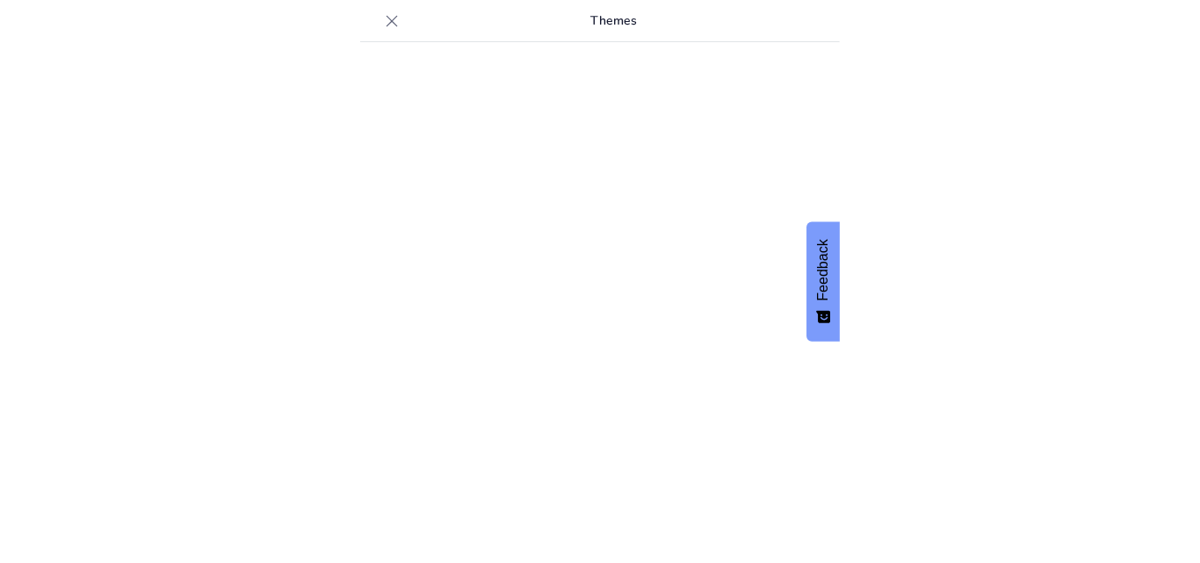
scroll to position [24, 0]
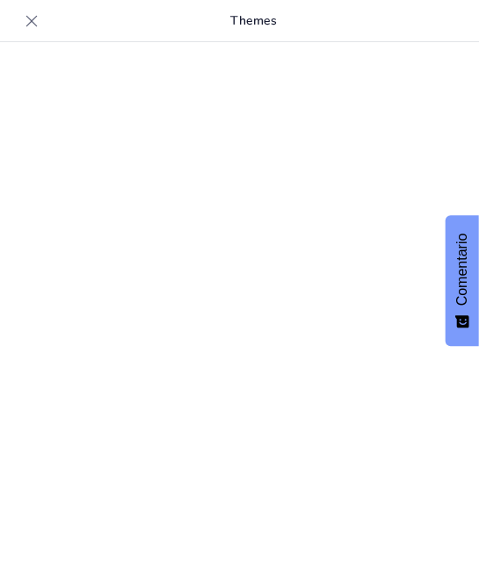
type input "Normativas y Procedimientos en el Protocolo de Atención Prehospitalaria para Em…"
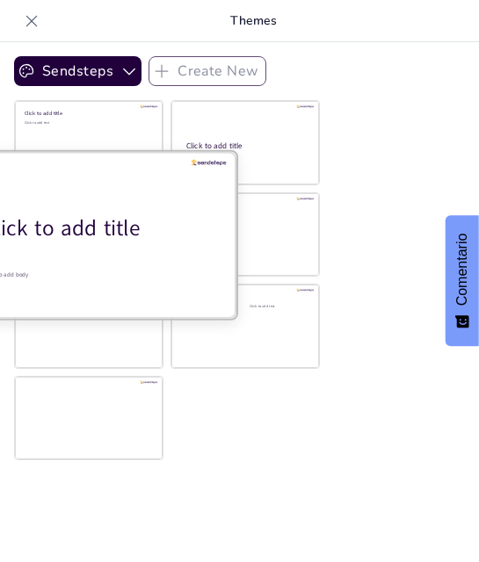
click at [87, 232] on div "Click to add title" at bounding box center [95, 228] width 224 height 30
checkbox input "true"
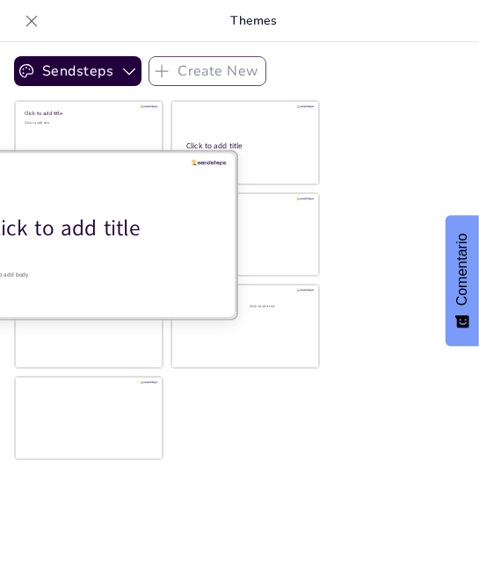
checkbox input "true"
click at [61, 246] on div at bounding box center [88, 234] width 295 height 166
checkbox input "true"
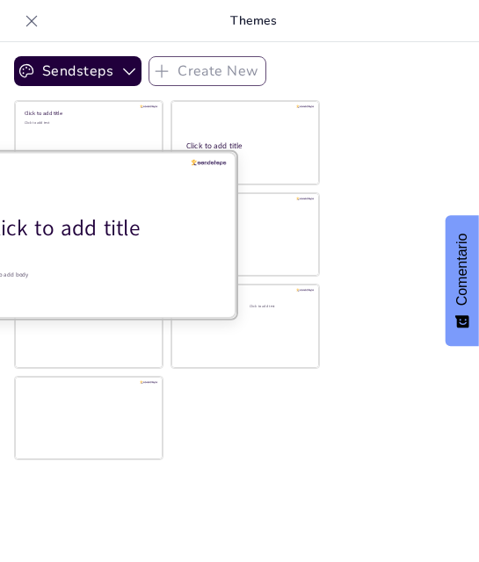
checkbox input "true"
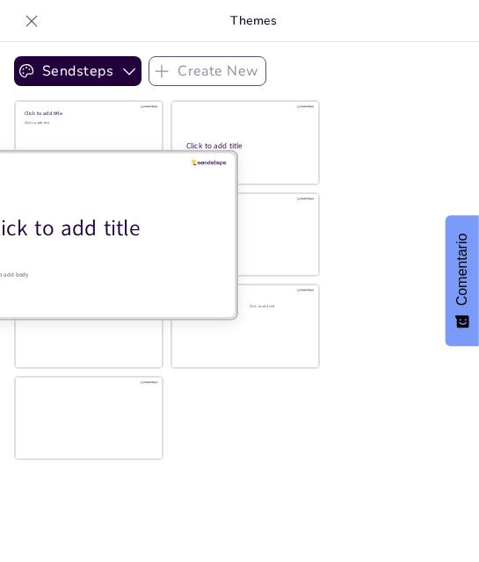
checkbox input "true"
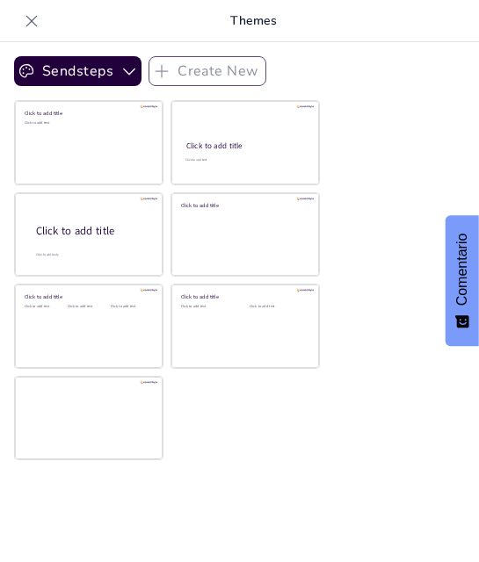
checkbox input "true"
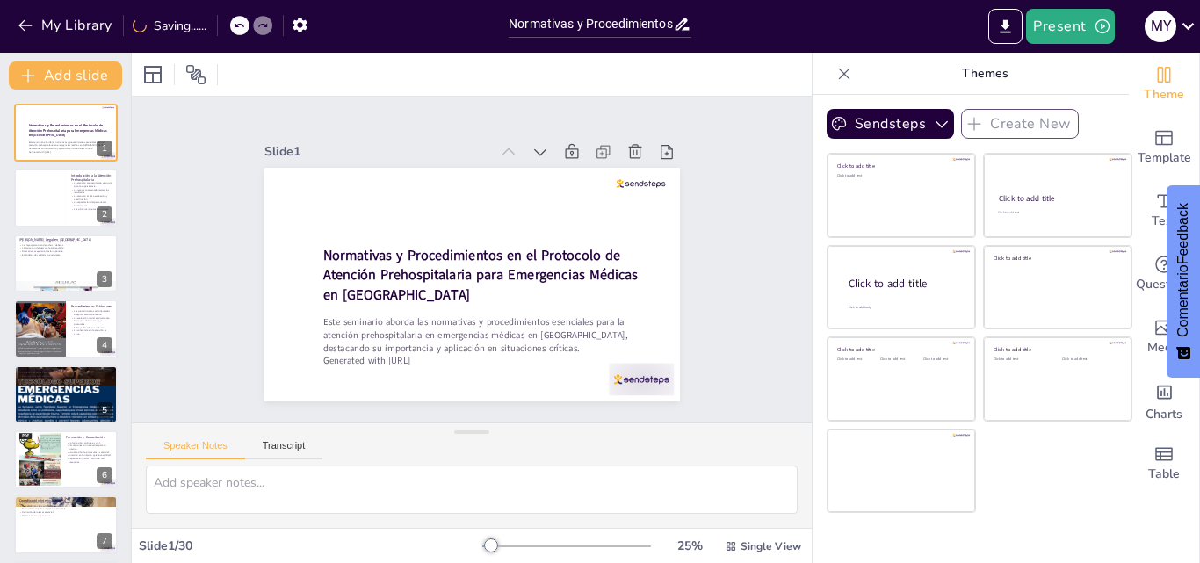
checkbox input "true"
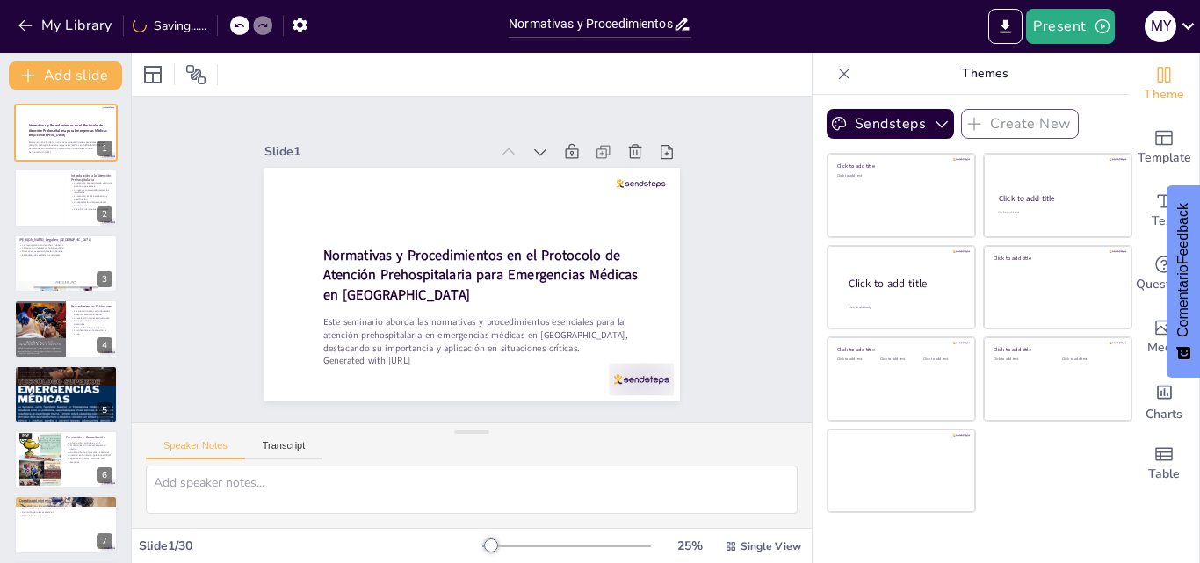
checkbox input "true"
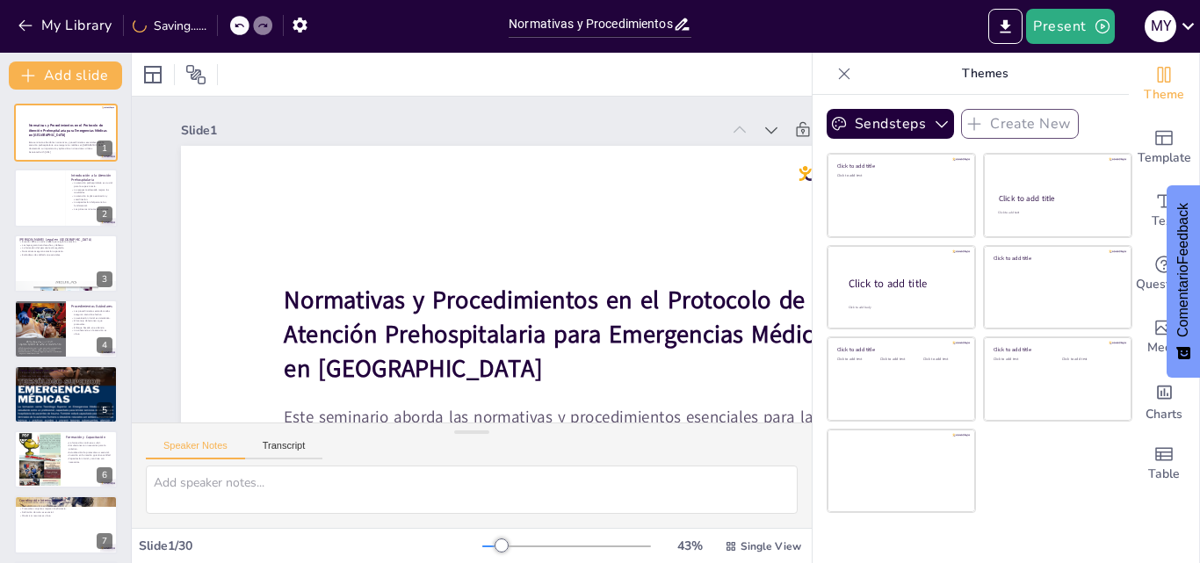
checkbox input "true"
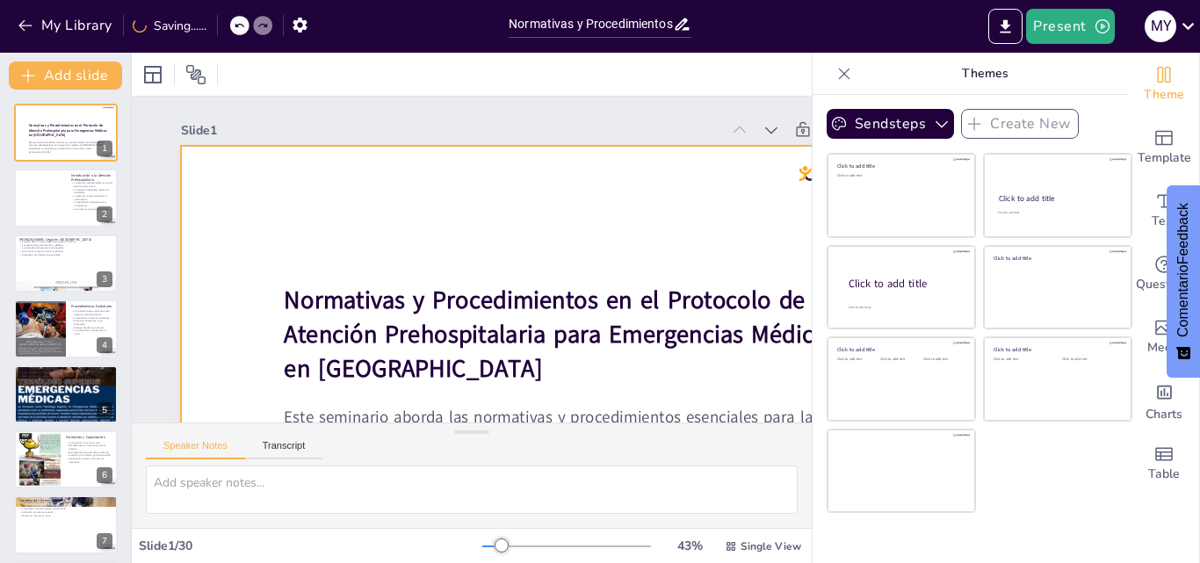
checkbox input "true"
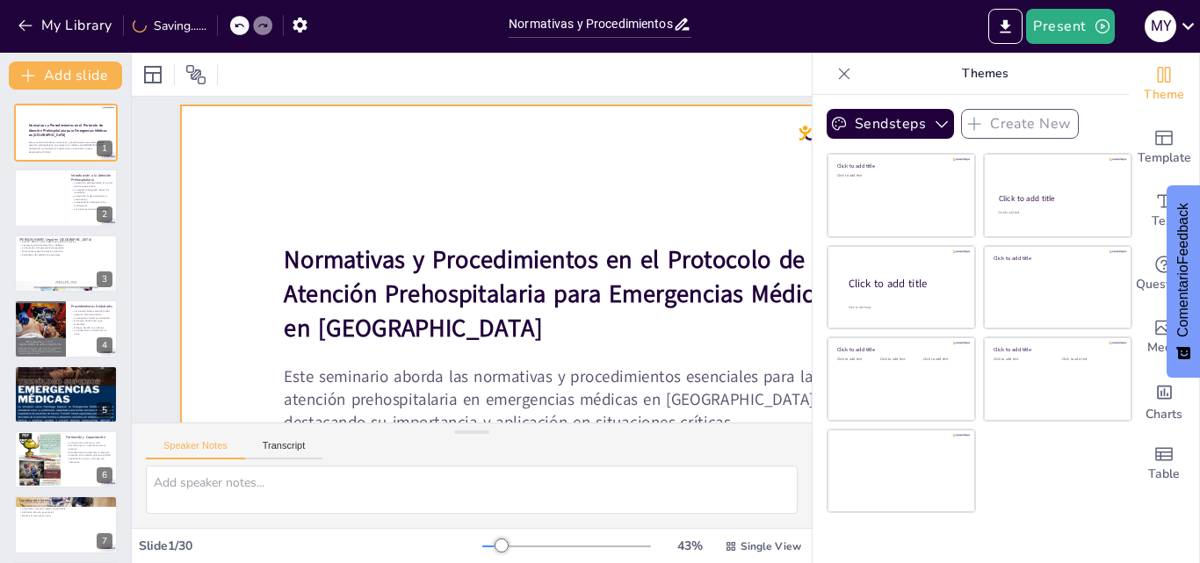
checkbox input "true"
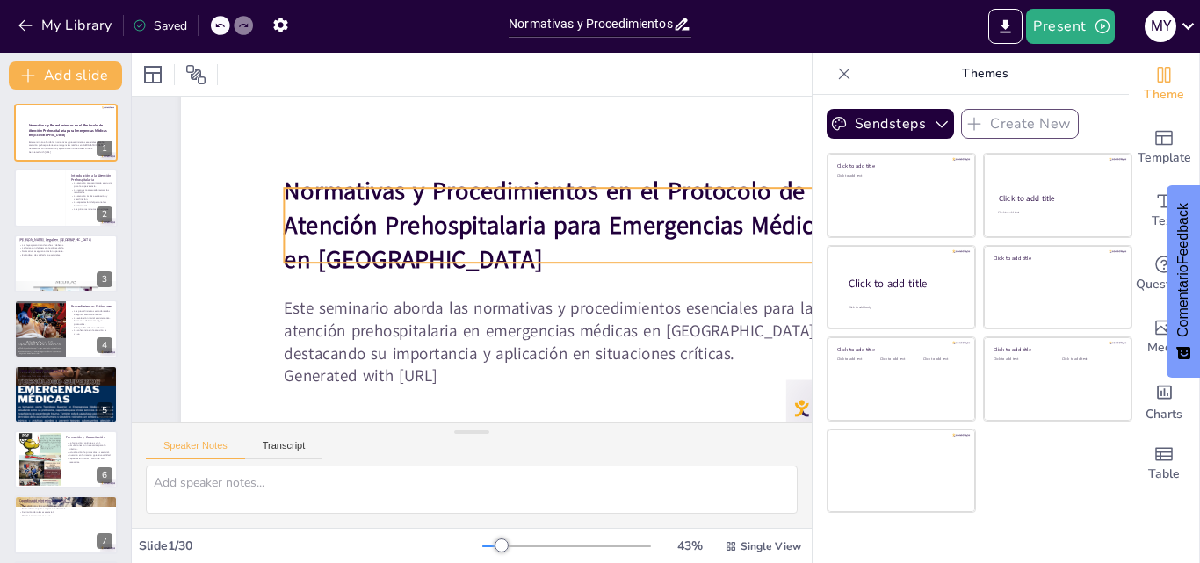
scroll to position [147, 0]
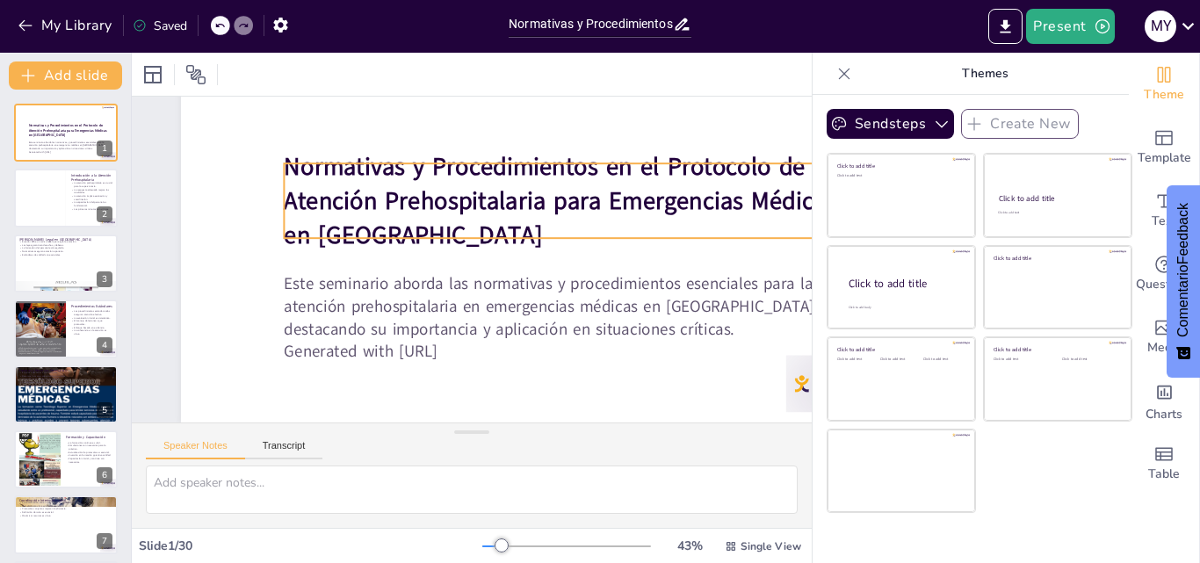
checkbox input "true"
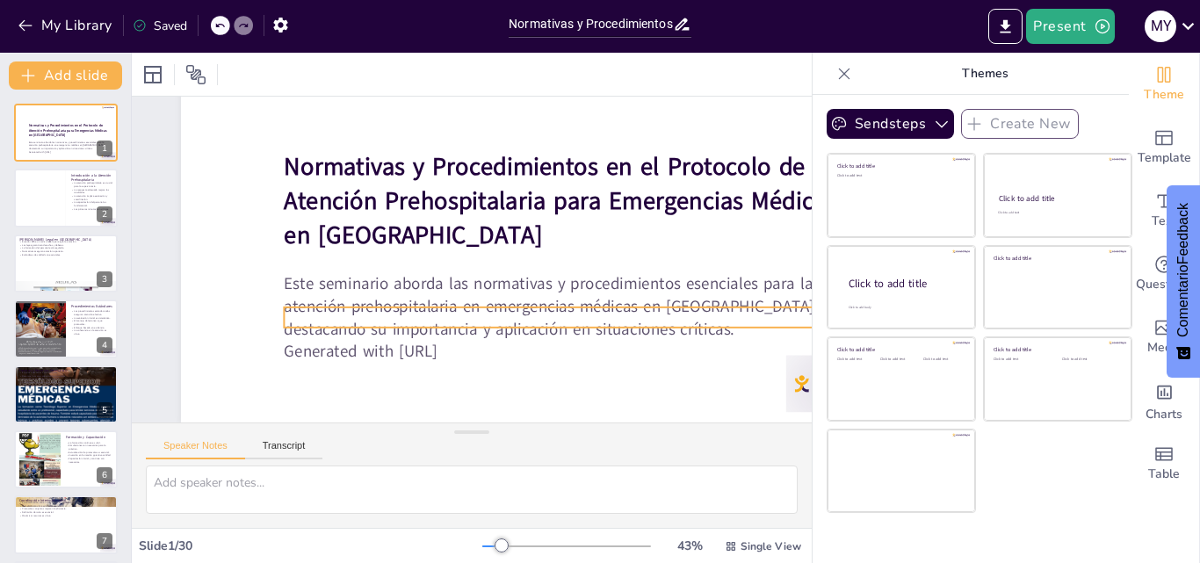
checkbox input "true"
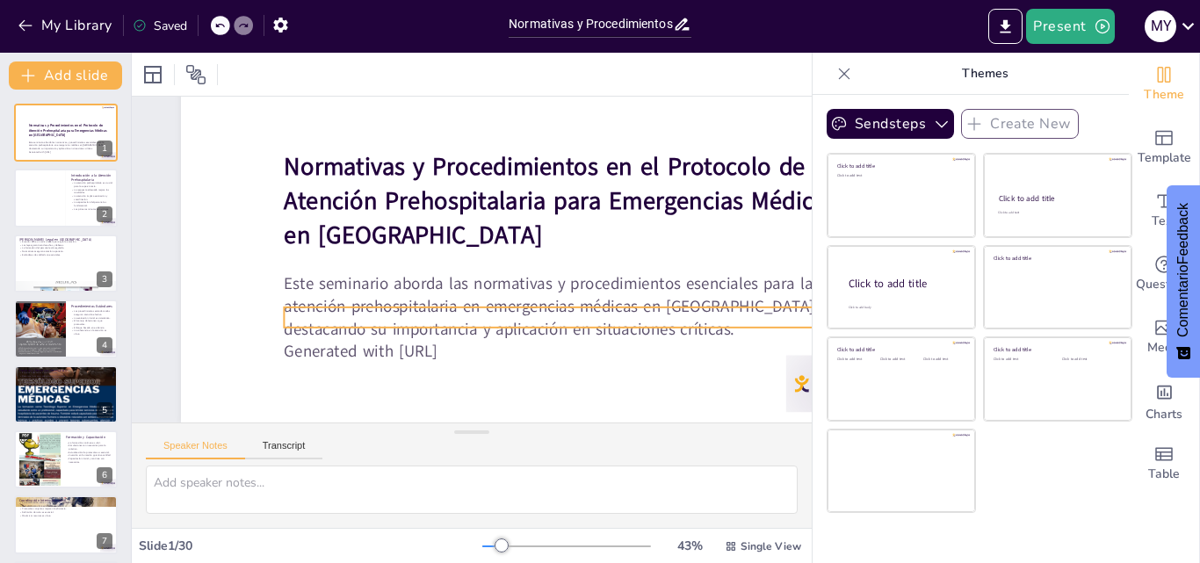
checkbox input "true"
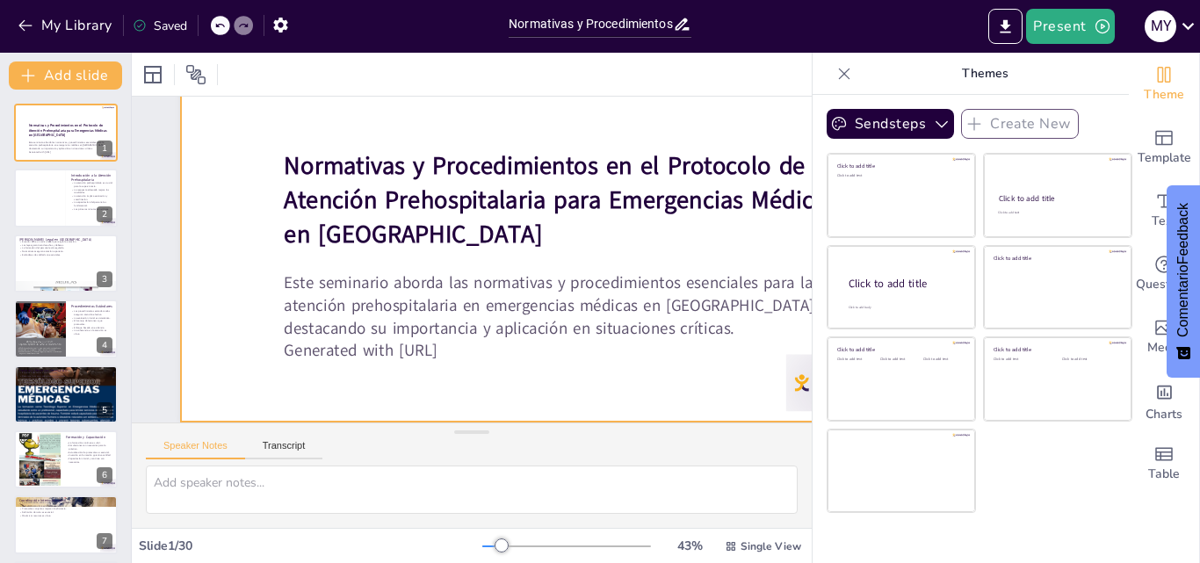
checkbox input "true"
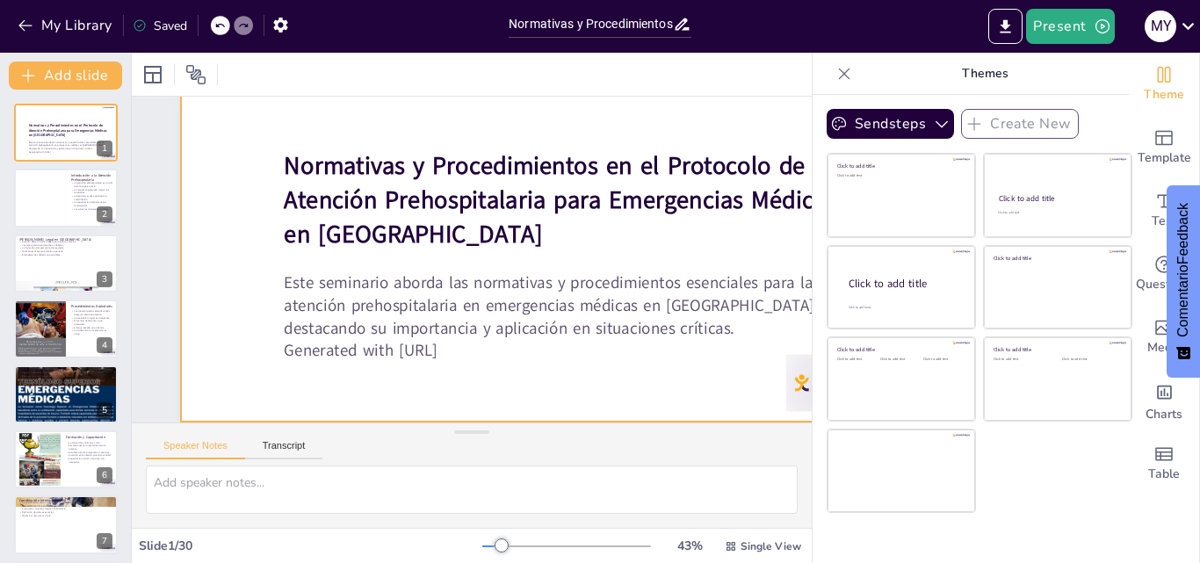
checkbox input "true"
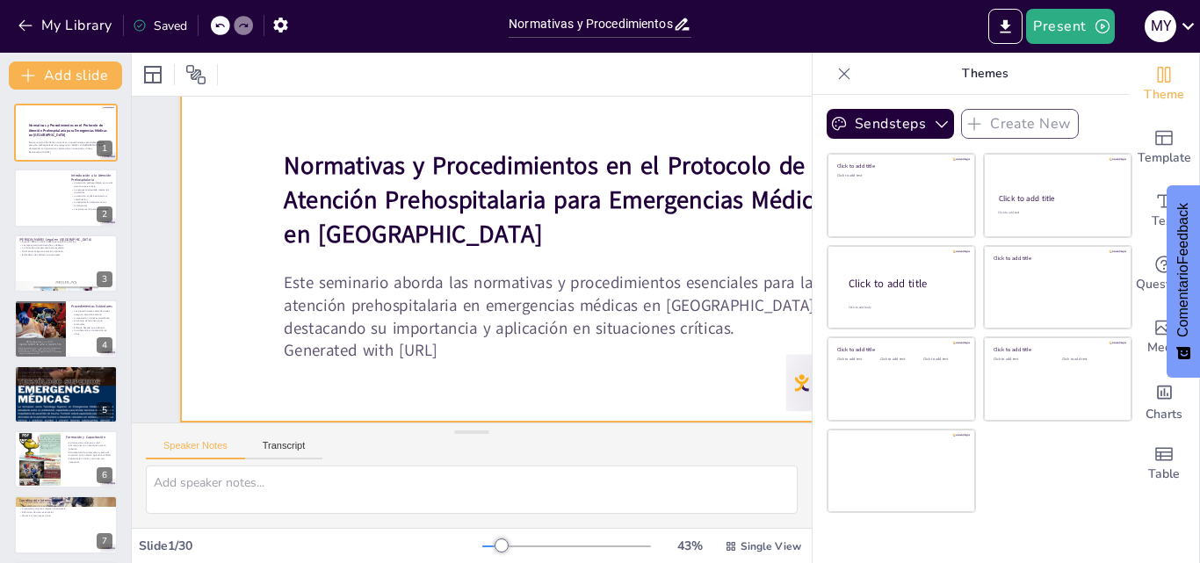
checkbox input "true"
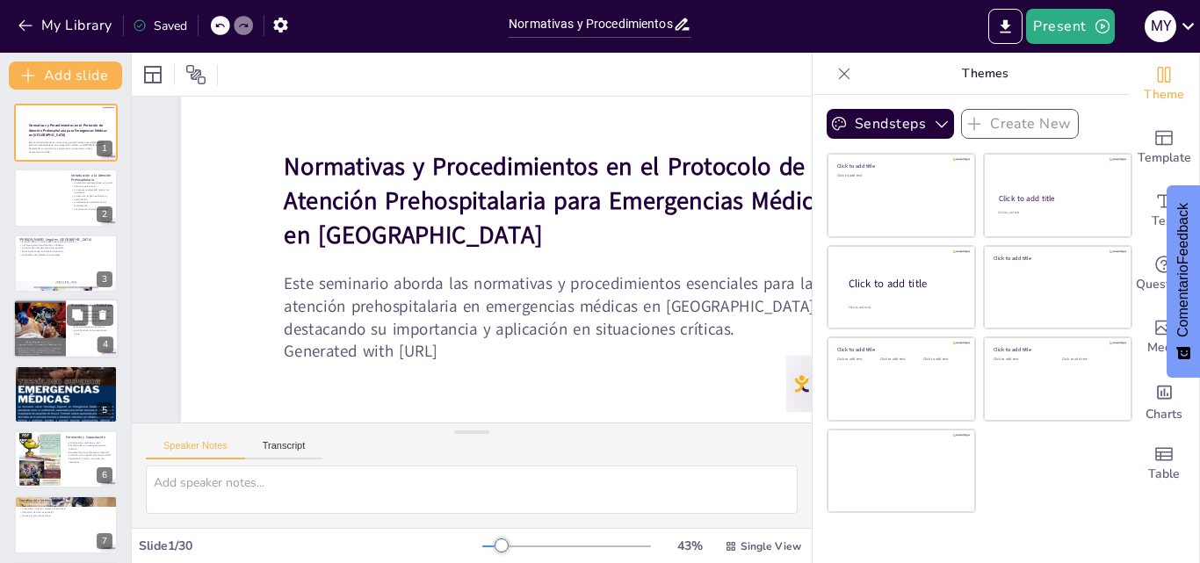
checkbox input "true"
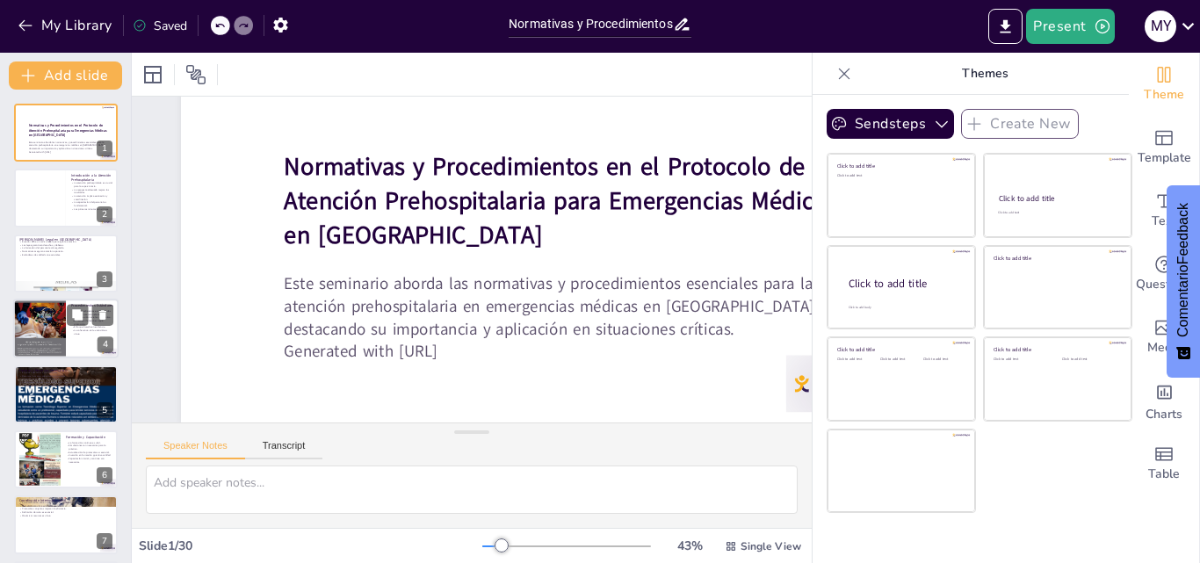
checkbox input "true"
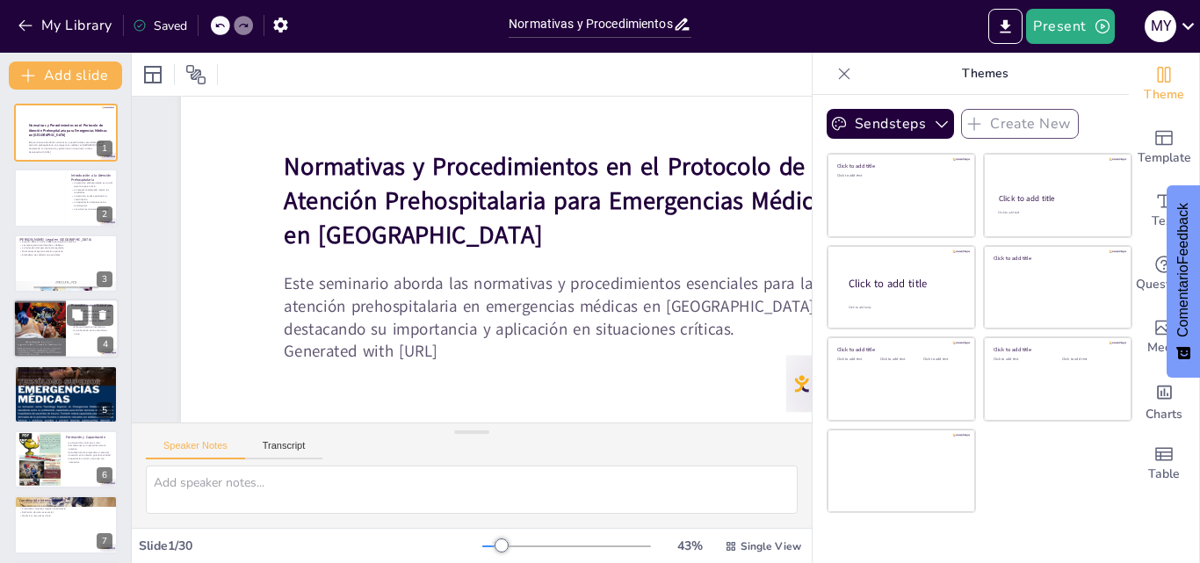
checkbox input "true"
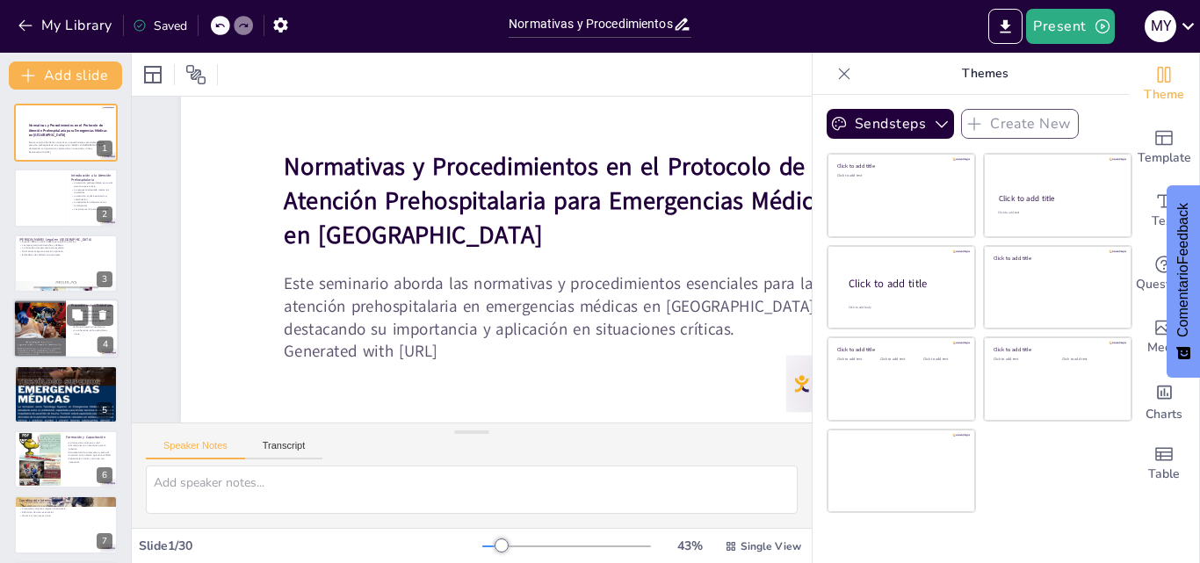
checkbox input "true"
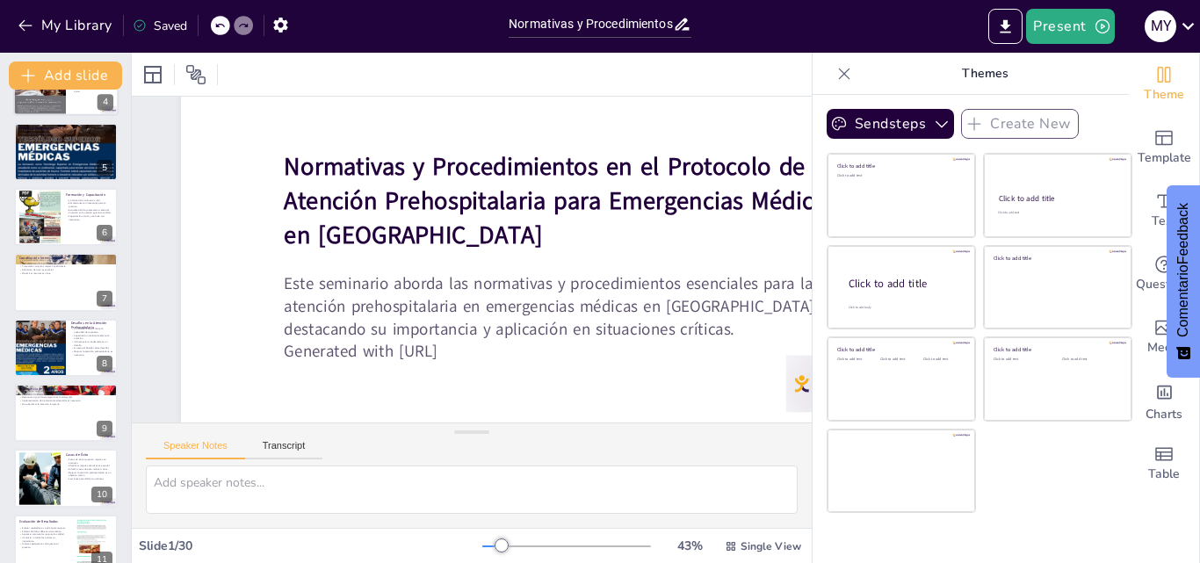
checkbox input "true"
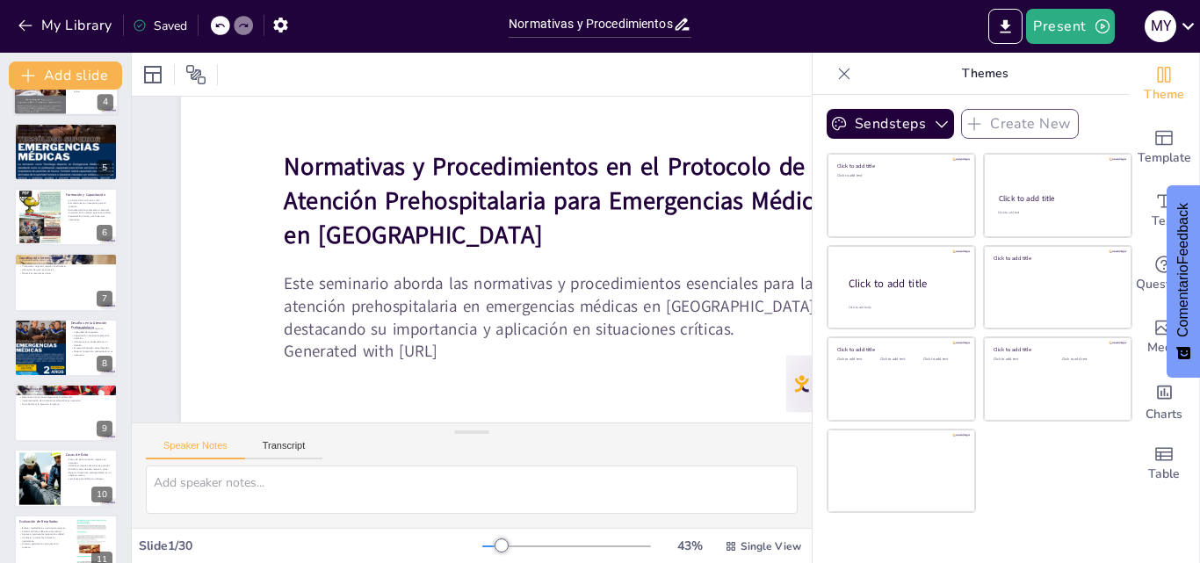
checkbox input "true"
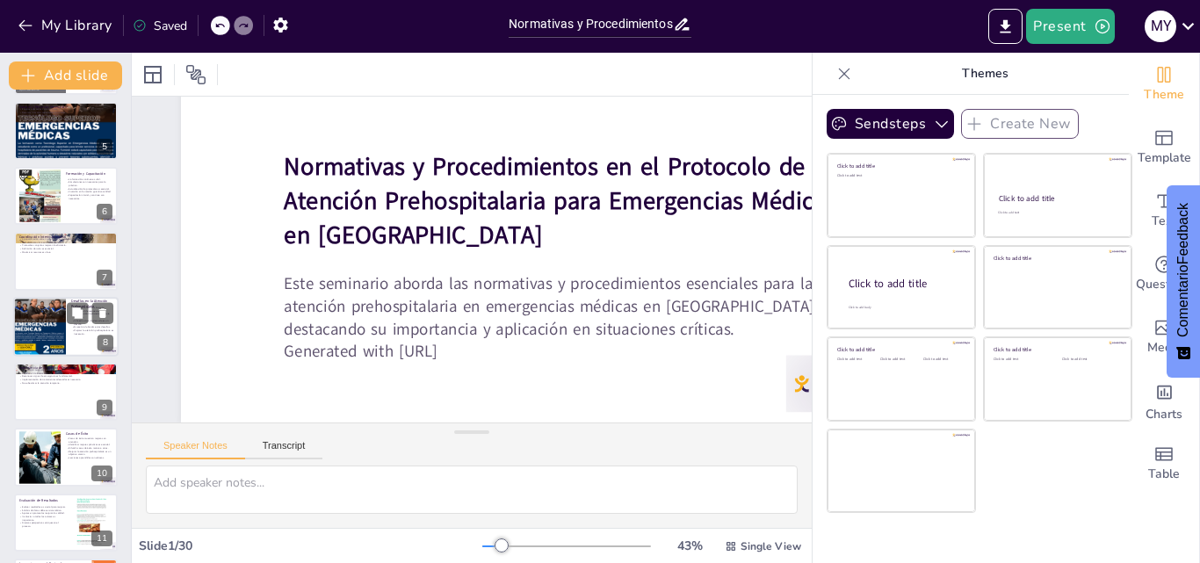
checkbox input "true"
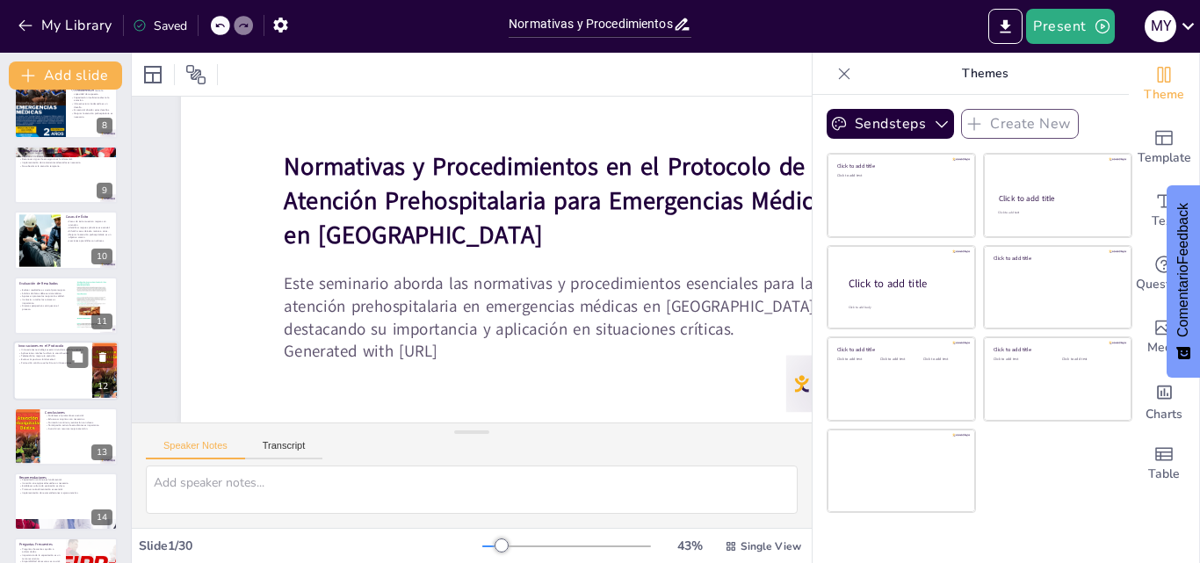
checkbox input "true"
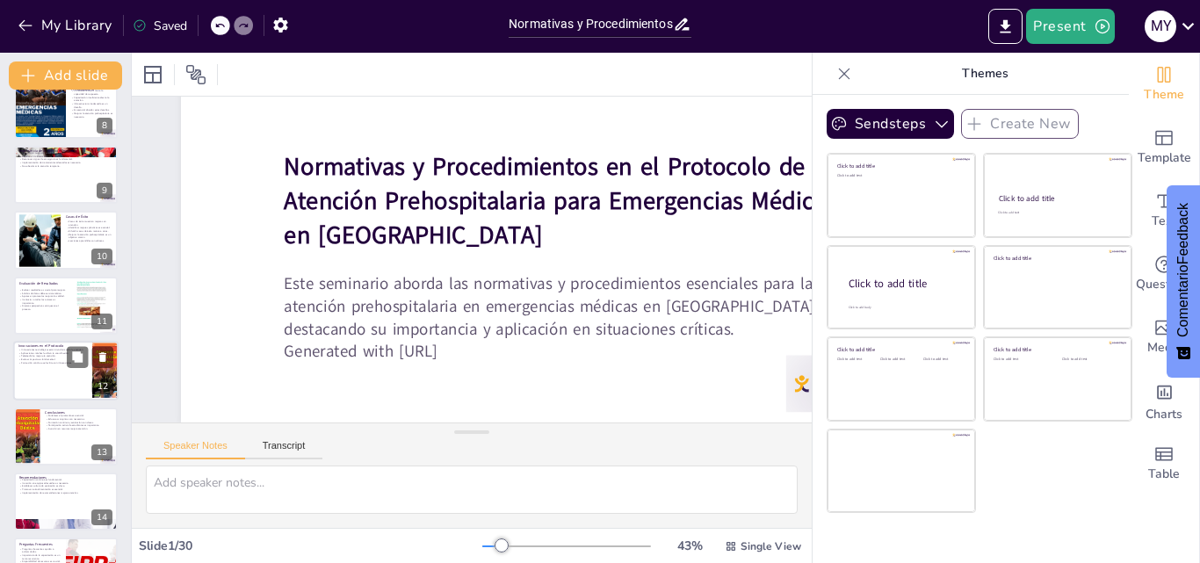
checkbox input "true"
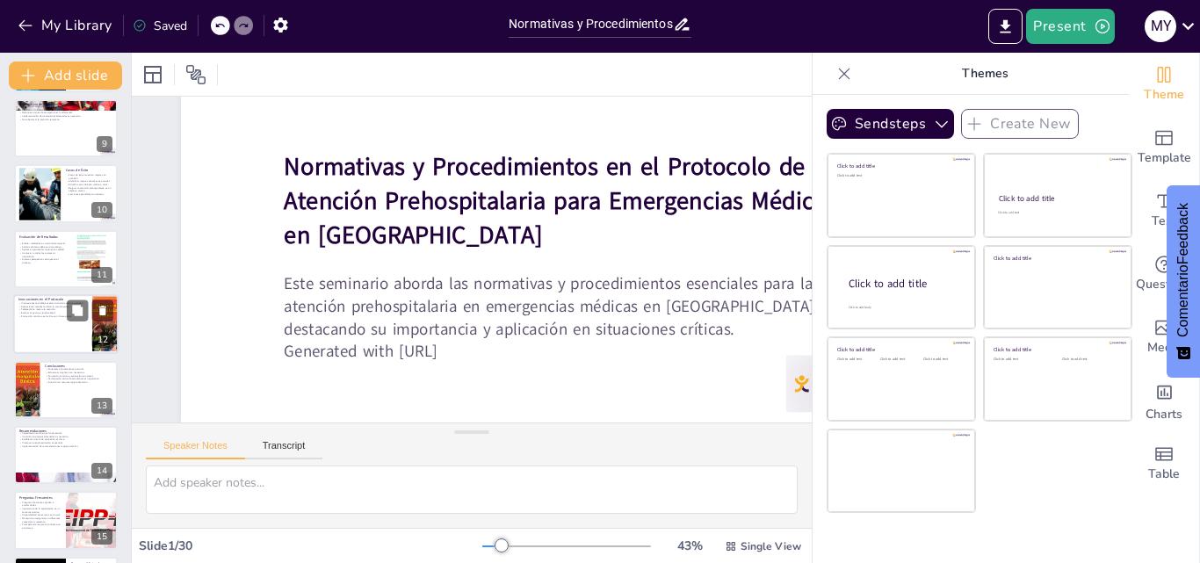
checkbox input "true"
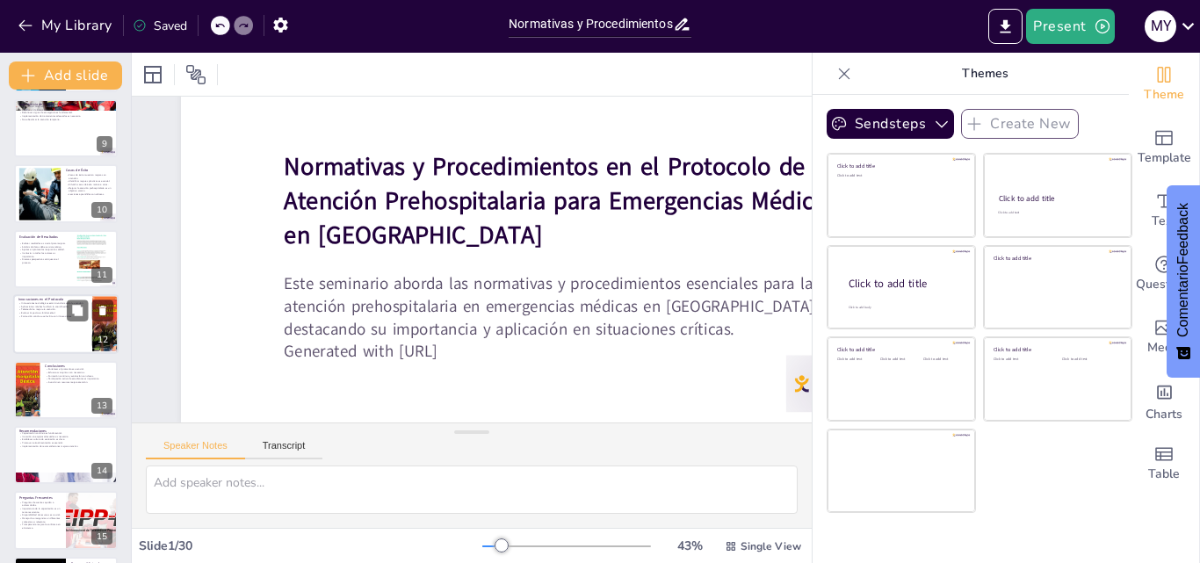
click at [54, 325] on div at bounding box center [65, 324] width 105 height 60
type textarea "Las innovaciones tecnológicas están revolucionando la atención prehospitalaria,…"
checkbox input "true"
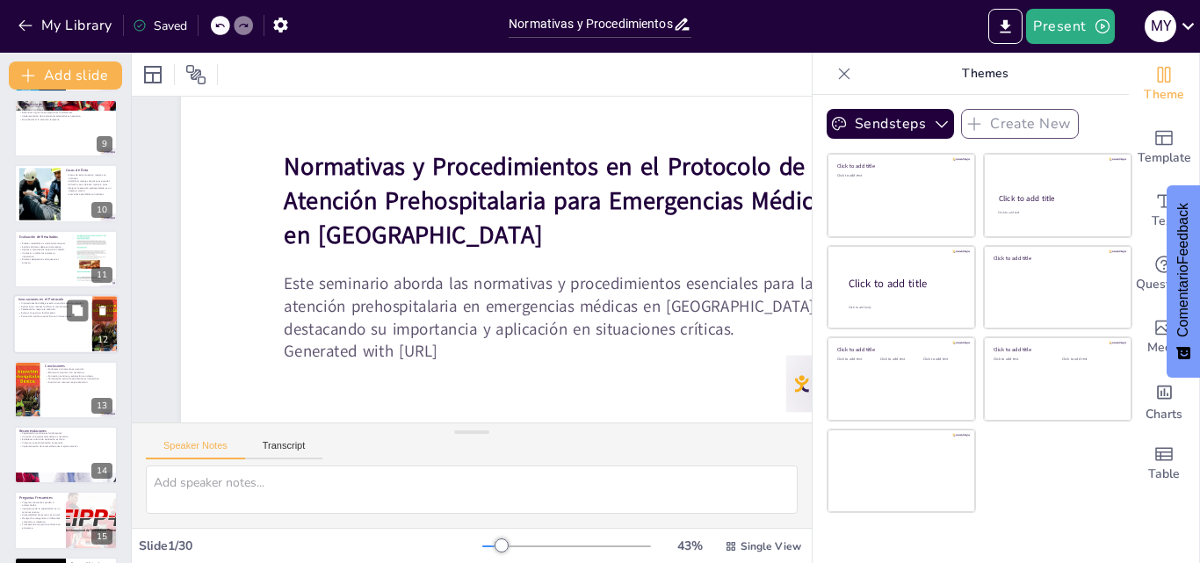
checkbox input "true"
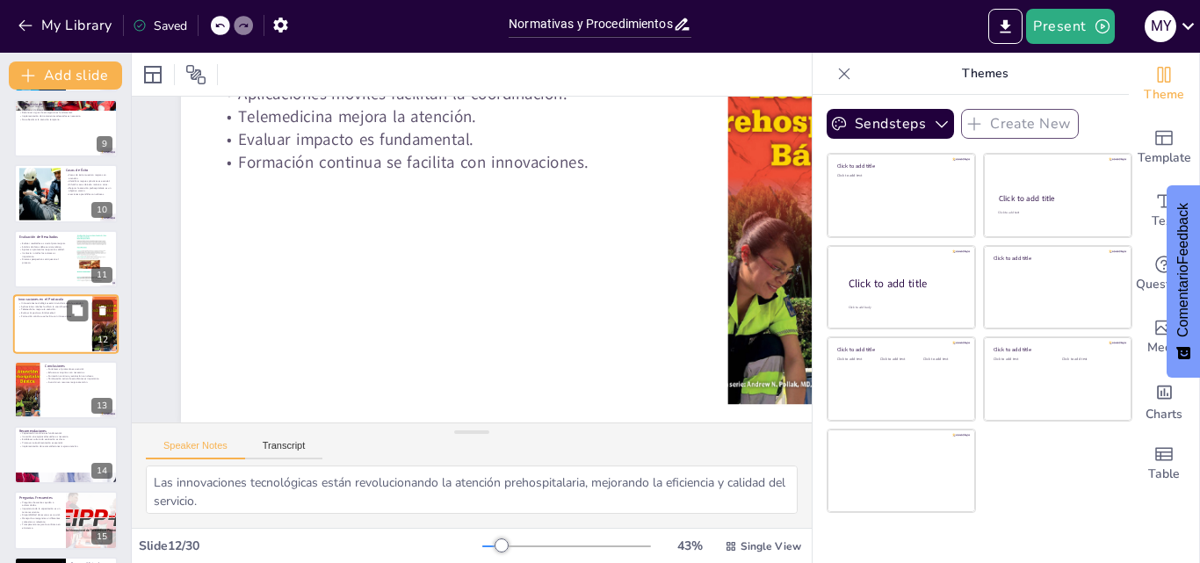
scroll to position [0, 0]
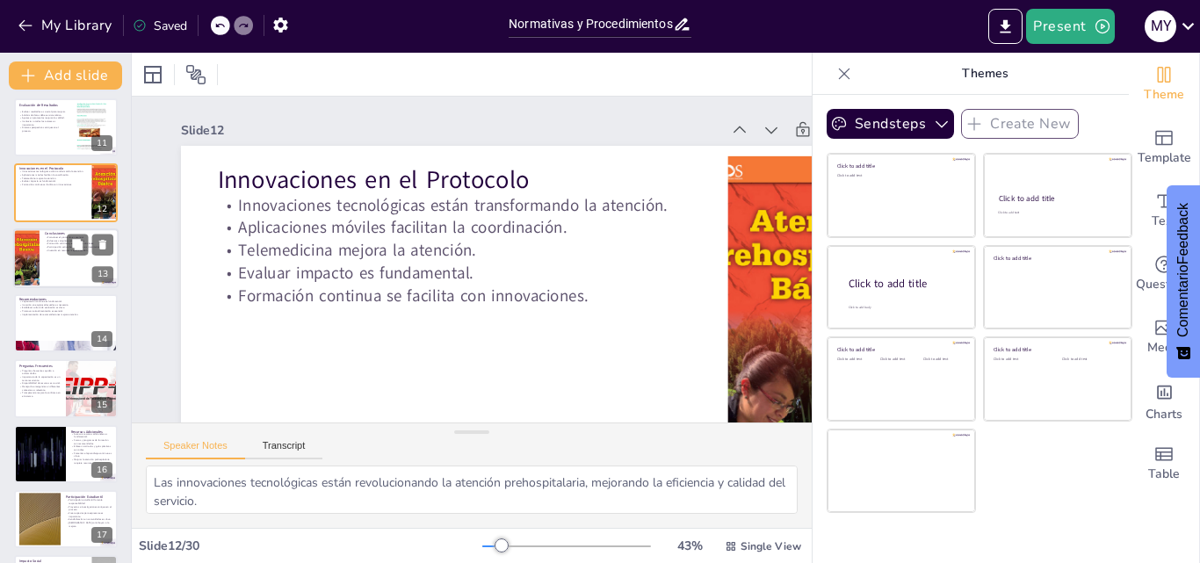
checkbox input "true"
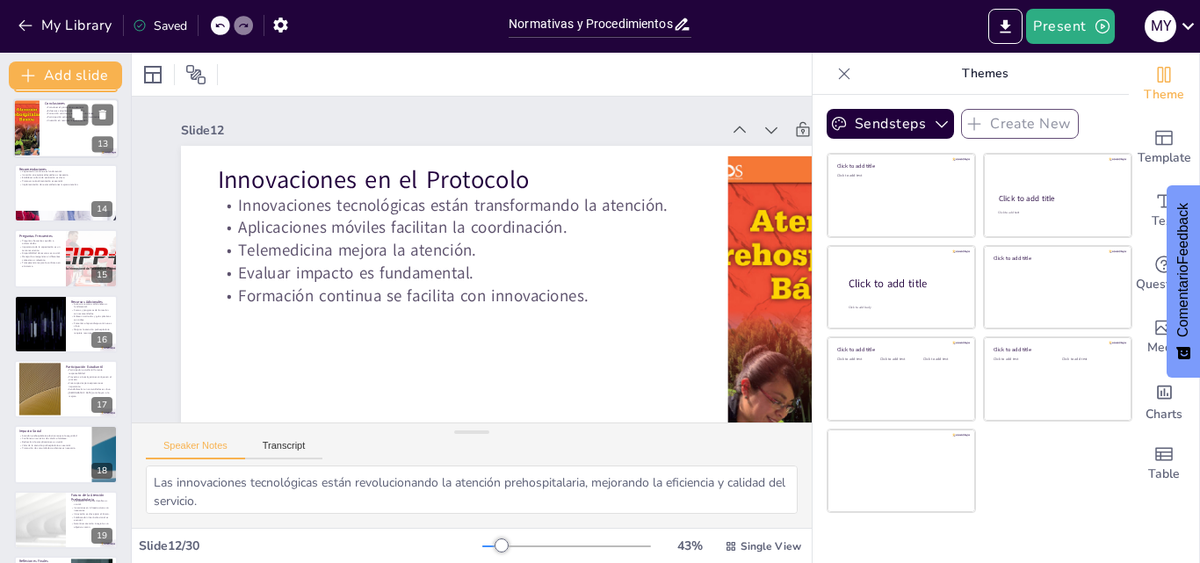
checkbox input "true"
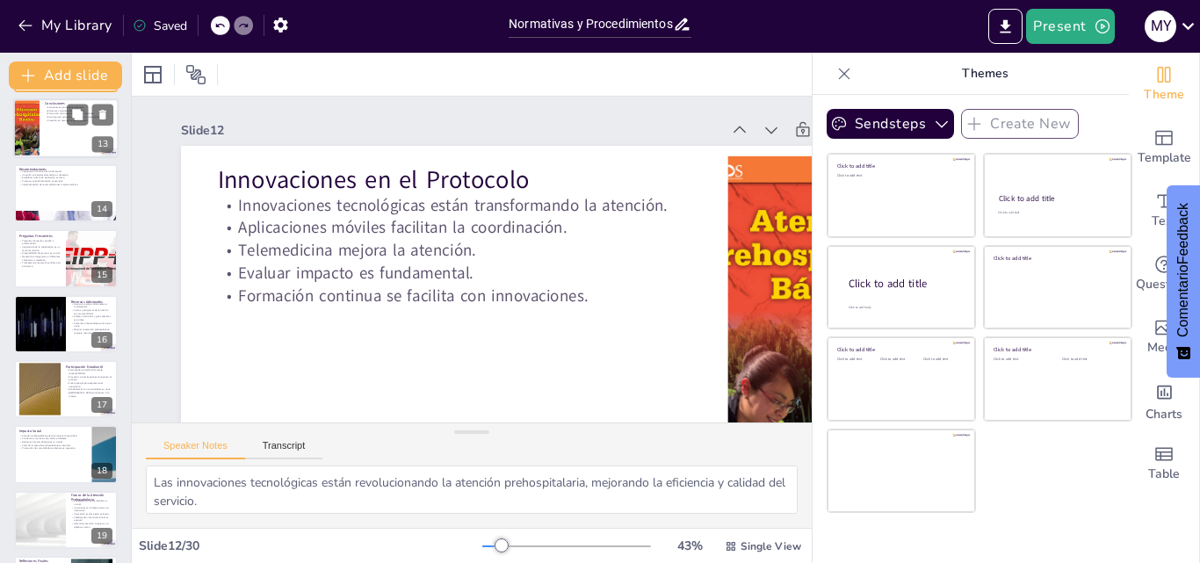
click at [49, 326] on div at bounding box center [41, 324] width 104 height 58
type textarea "El acceso a recursos adicionales es fundamental para fomentar el aprendizaje co…"
checkbox input "true"
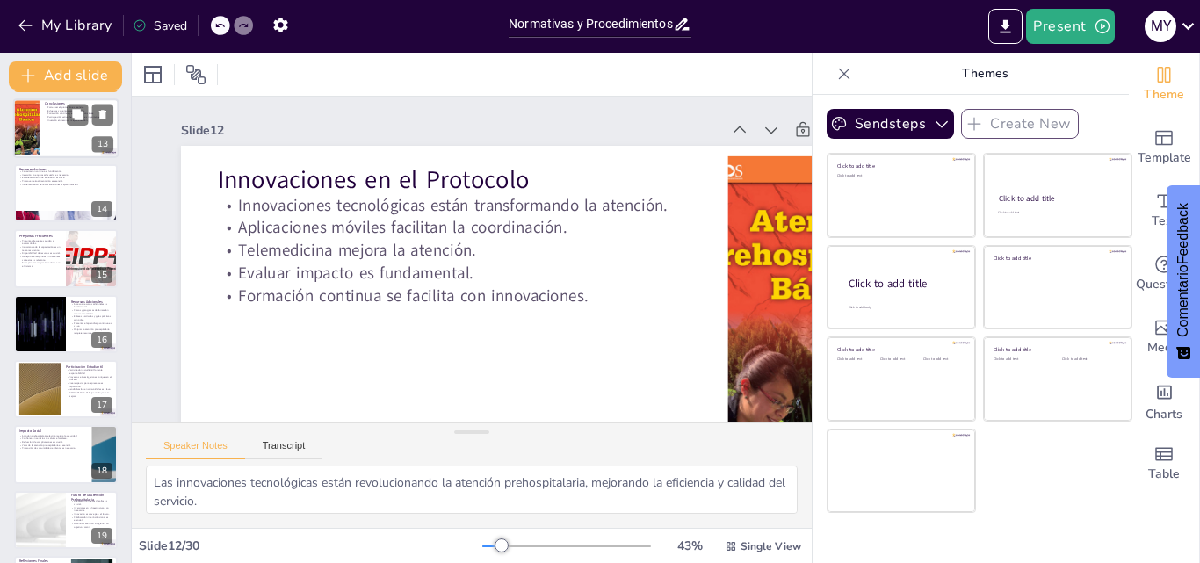
checkbox input "true"
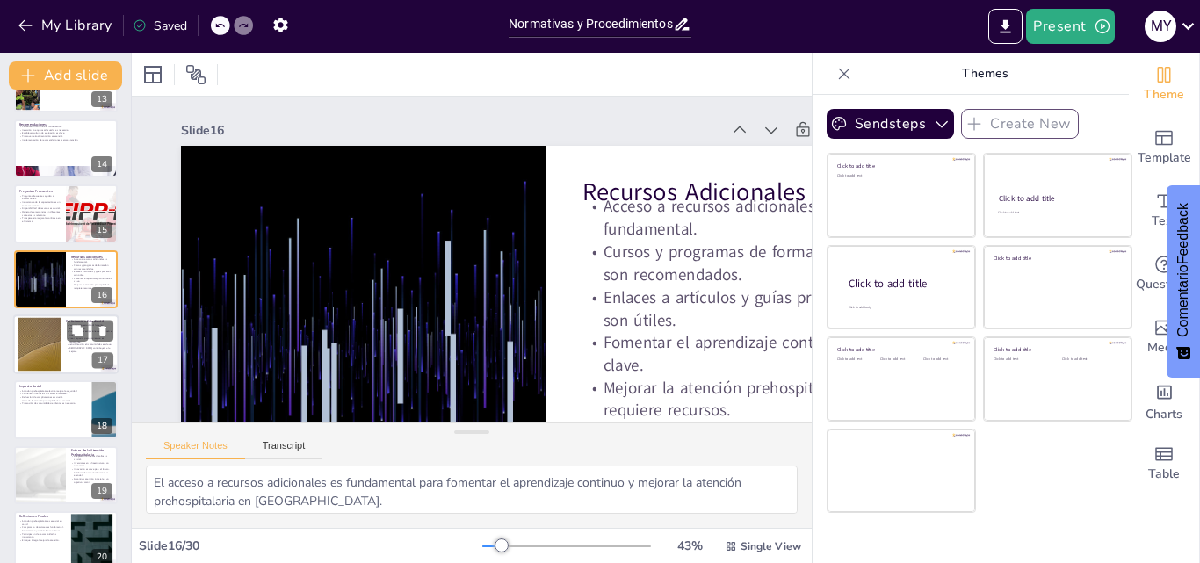
checkbox input "true"
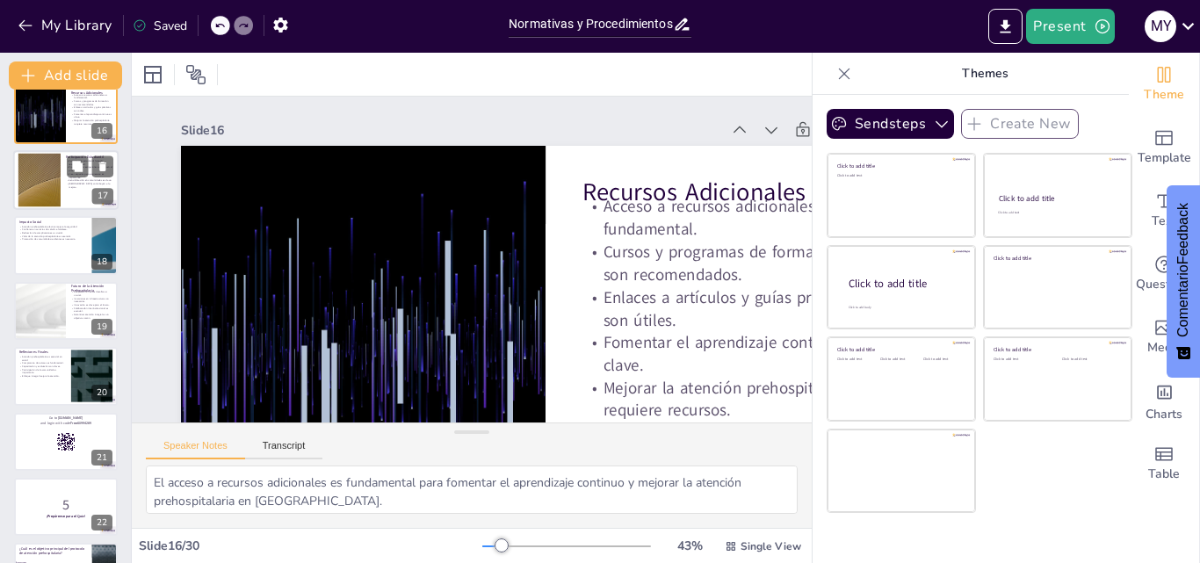
checkbox input "true"
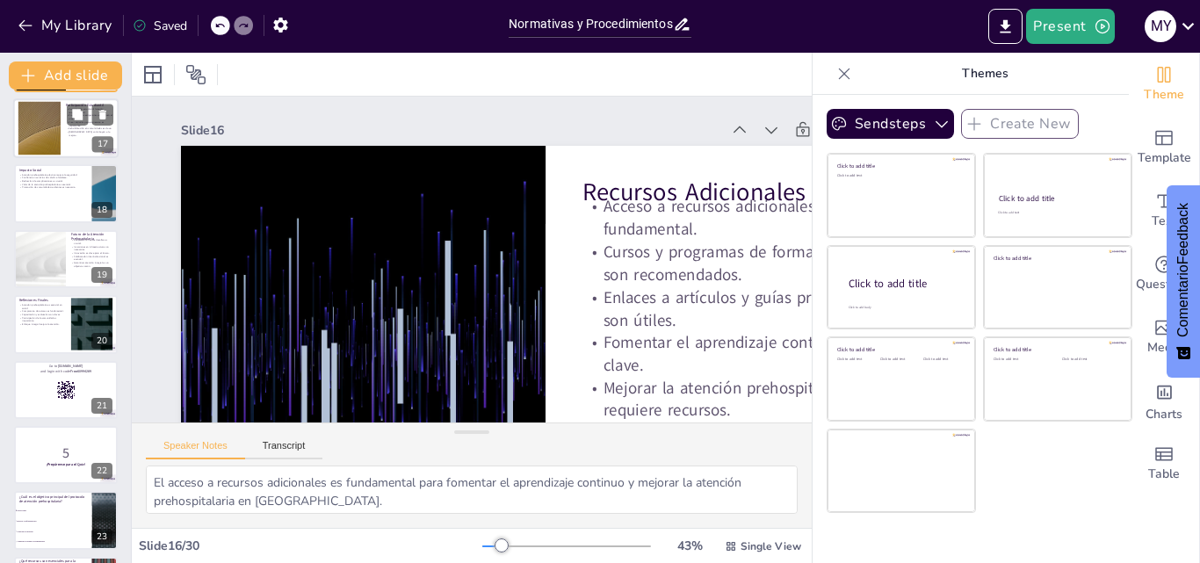
click at [49, 328] on div at bounding box center [66, 324] width 104 height 58
type textarea "La atención prehospitalaria es un componente esencial del sistema de salud que …"
checkbox input "true"
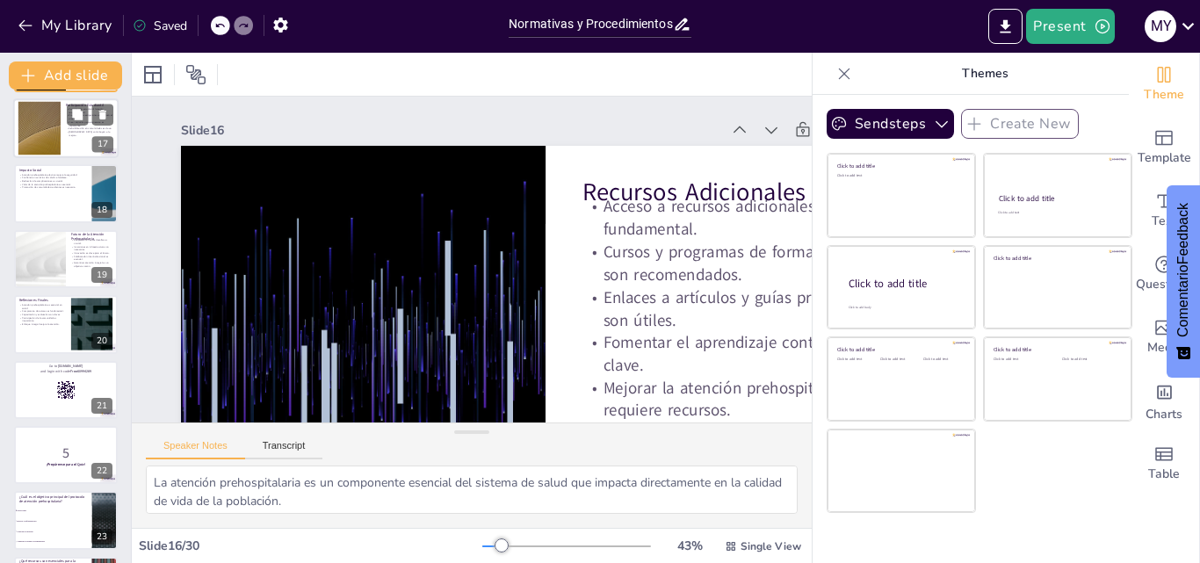
checkbox input "true"
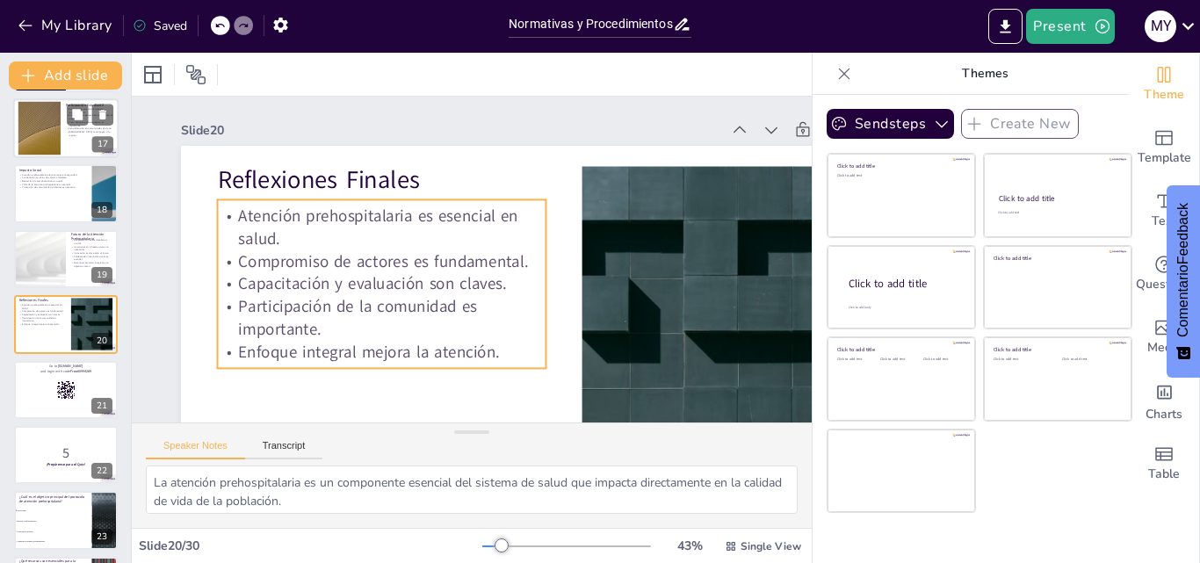
scroll to position [1048, 0]
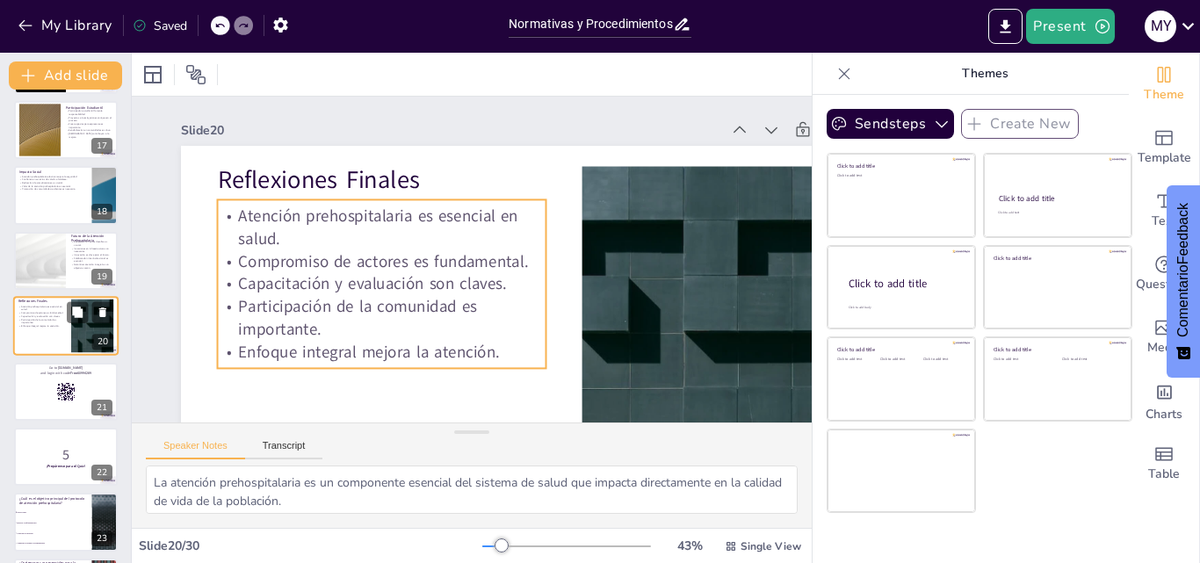
checkbox input "true"
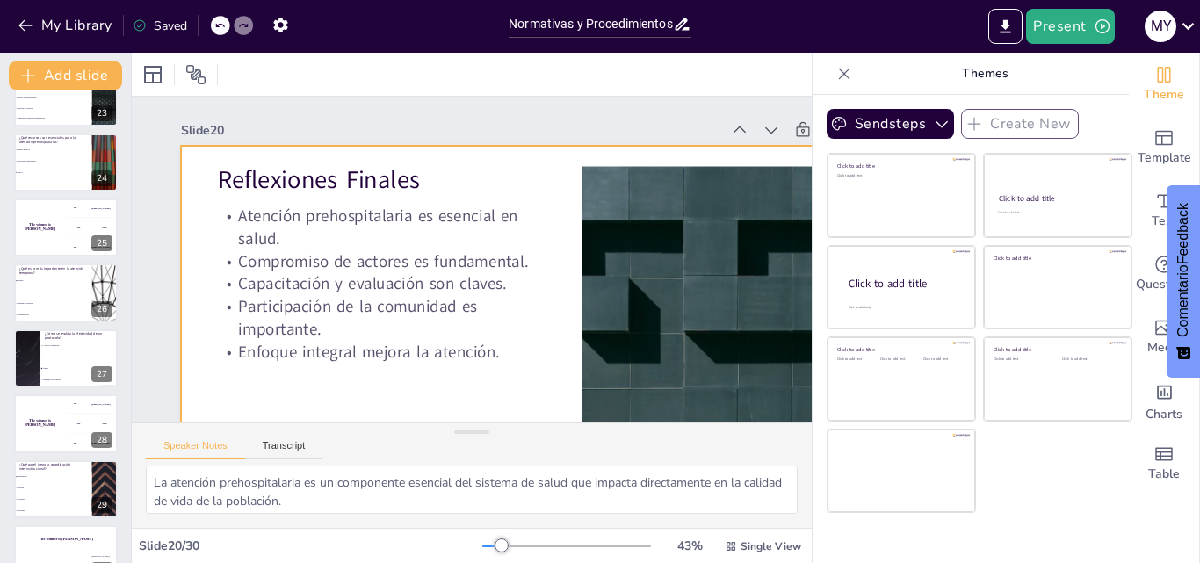
scroll to position [1507, 0]
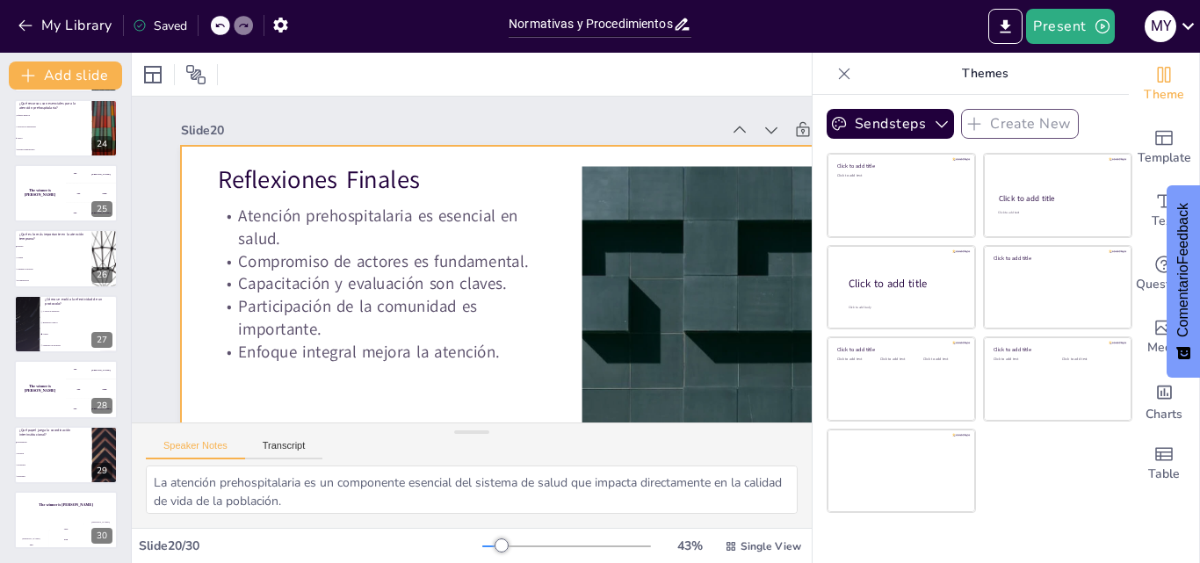
checkbox input "true"
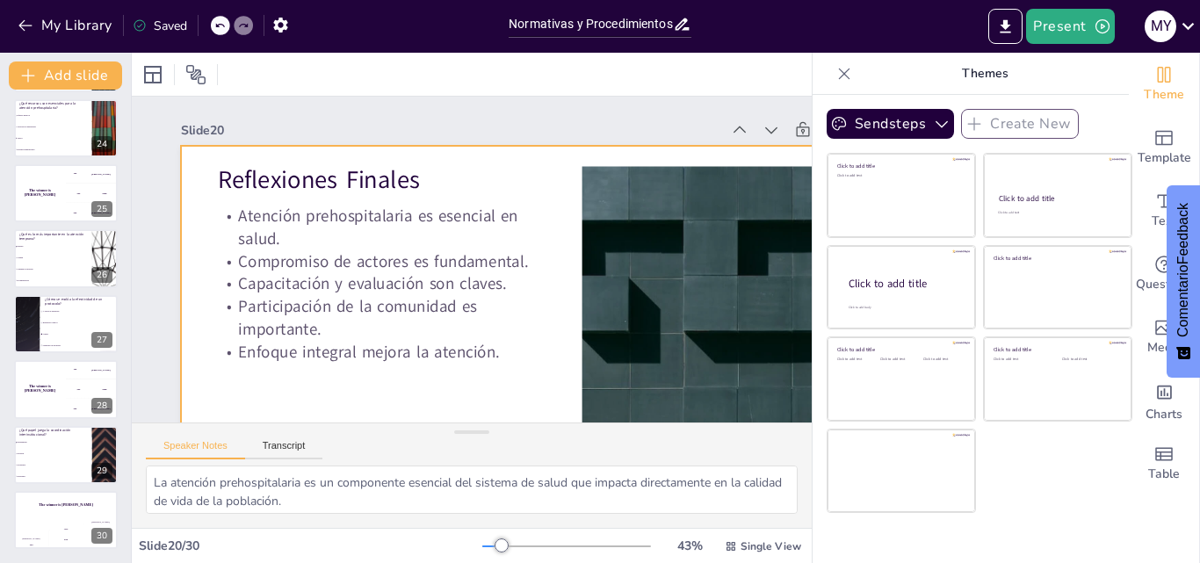
checkbox input "true"
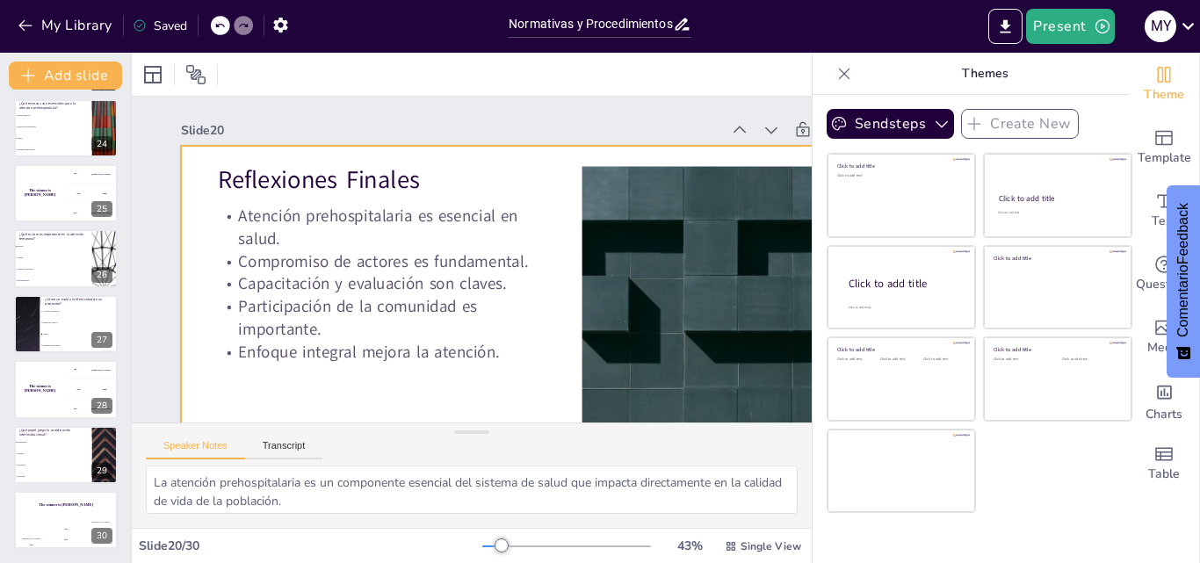
checkbox input "true"
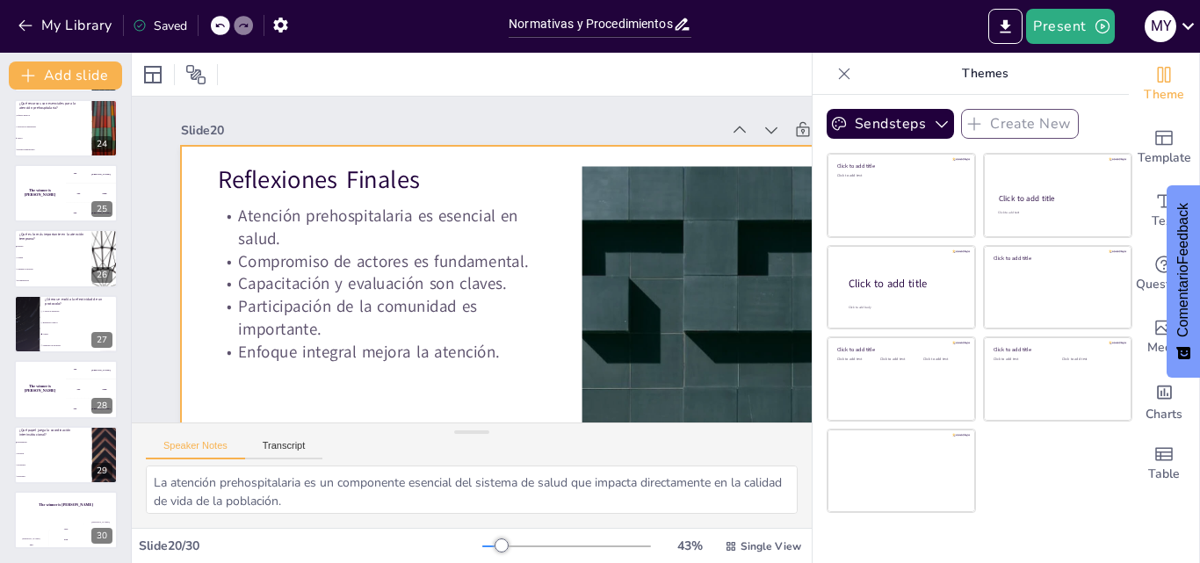
checkbox input "true"
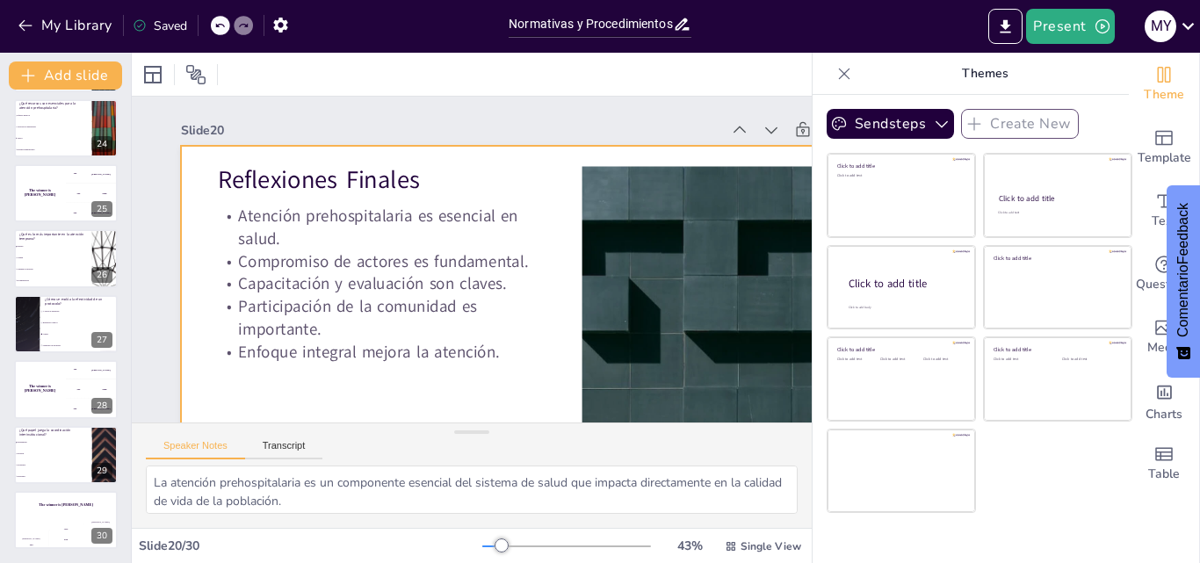
checkbox input "true"
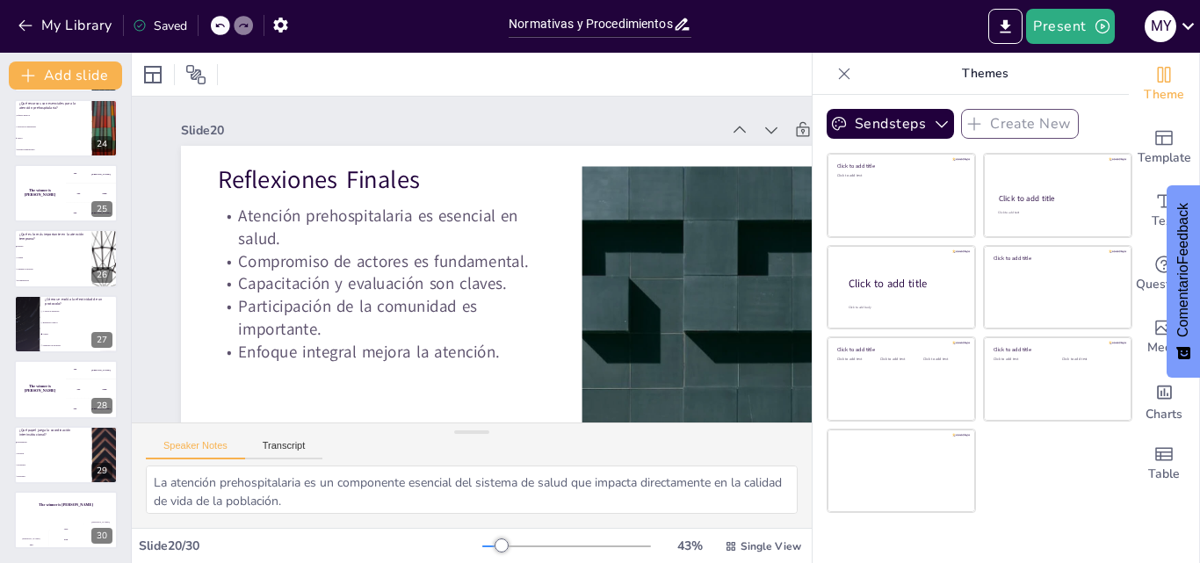
click at [478, 69] on icon at bounding box center [844, 74] width 18 height 18
checkbox input "true"
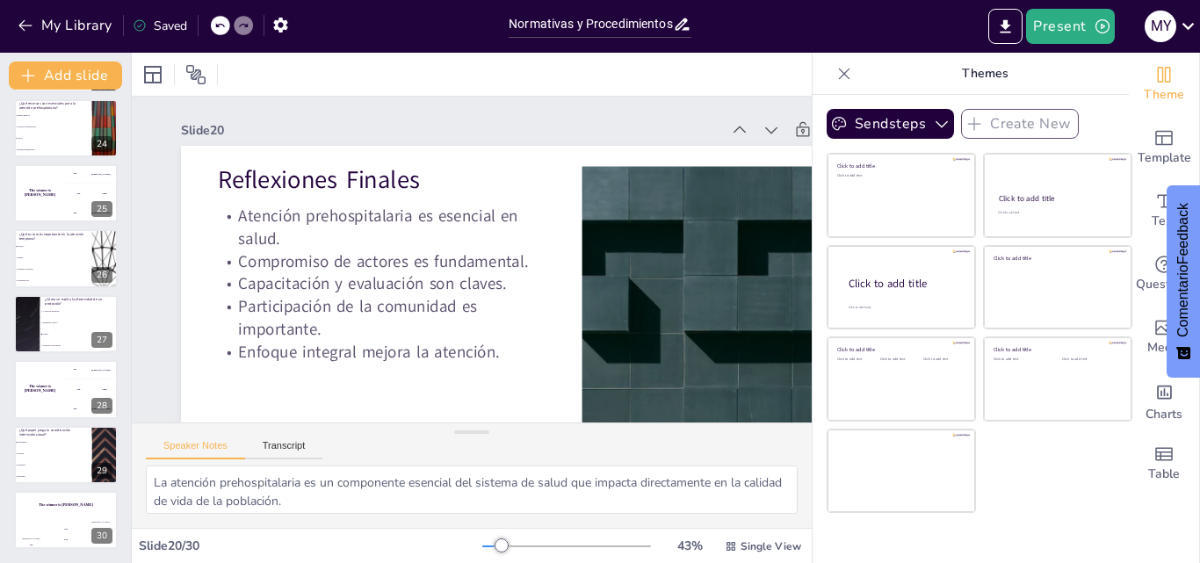
checkbox input "true"
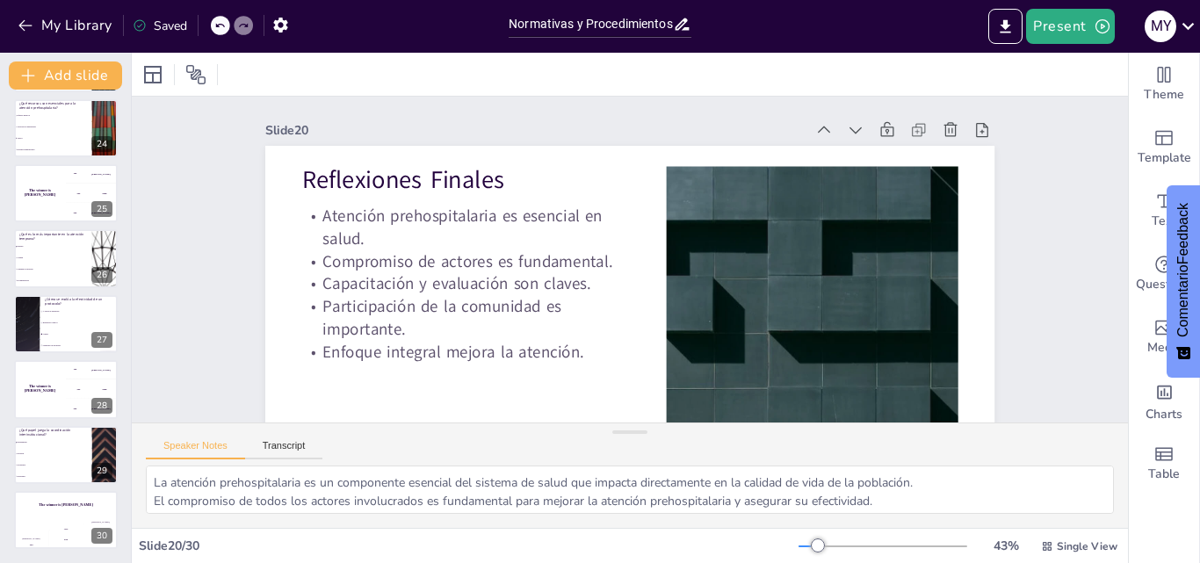
checkbox input "true"
click at [44, 387] on h4 "The winner is [PERSON_NAME]" at bounding box center [39, 389] width 53 height 9
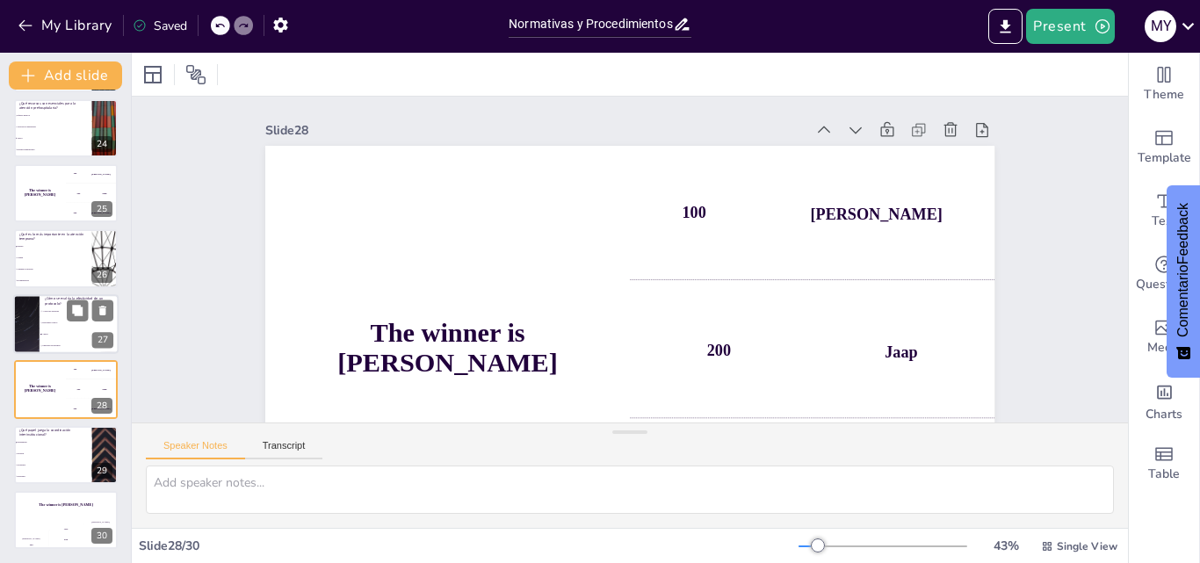
click at [54, 349] on li "Opiniones de pacientes" at bounding box center [79, 345] width 79 height 11
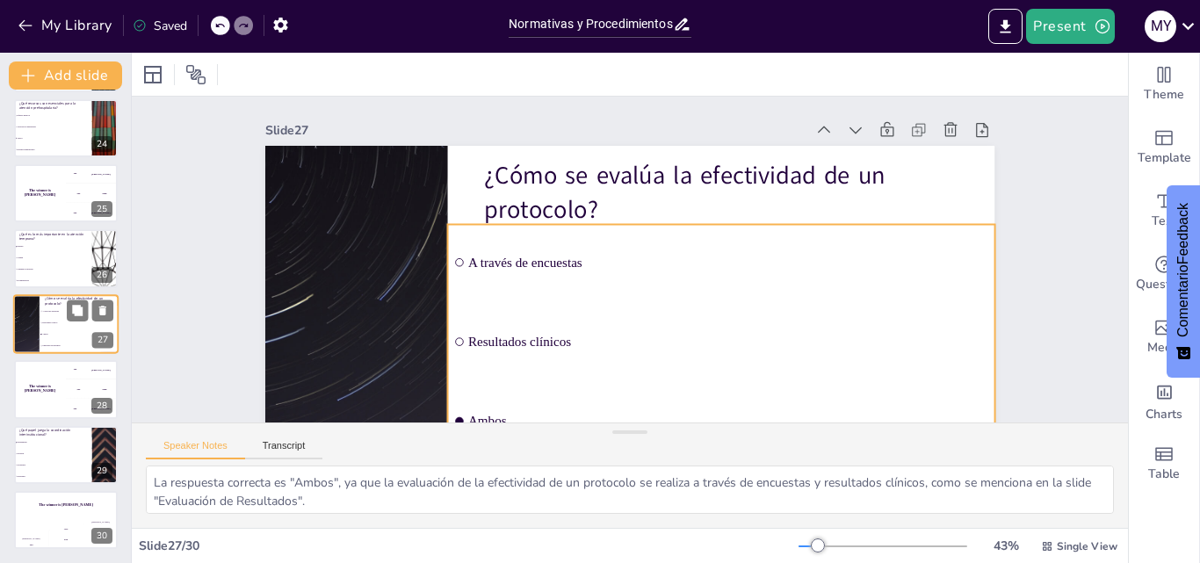
scroll to position [1505, 0]
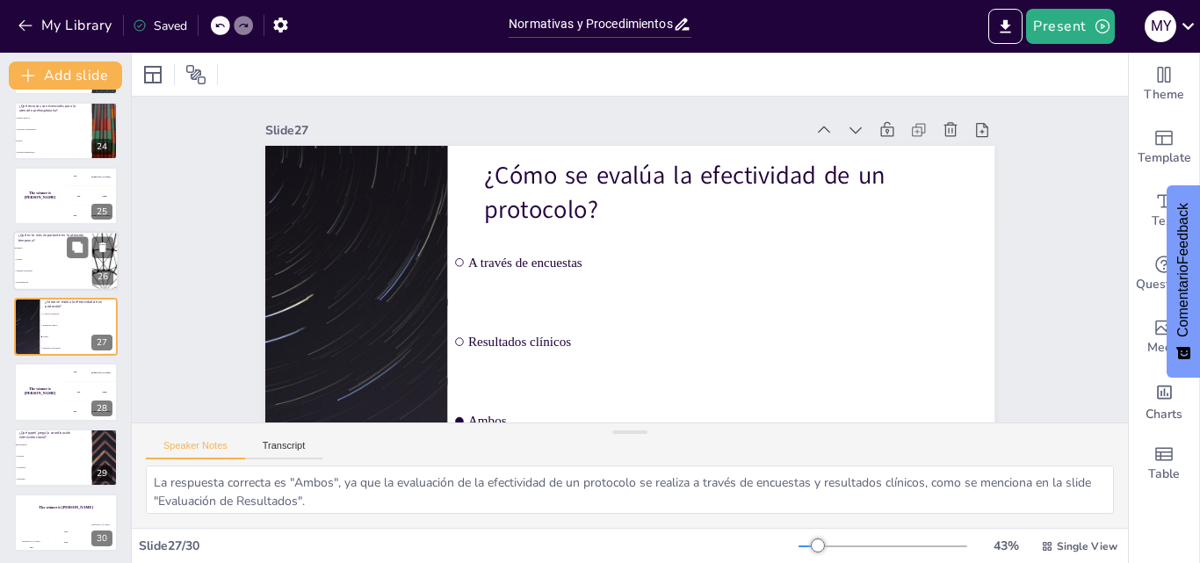
click at [49, 235] on p "¿Qué es lo más importante en la atención temprana?" at bounding box center [52, 239] width 69 height 10
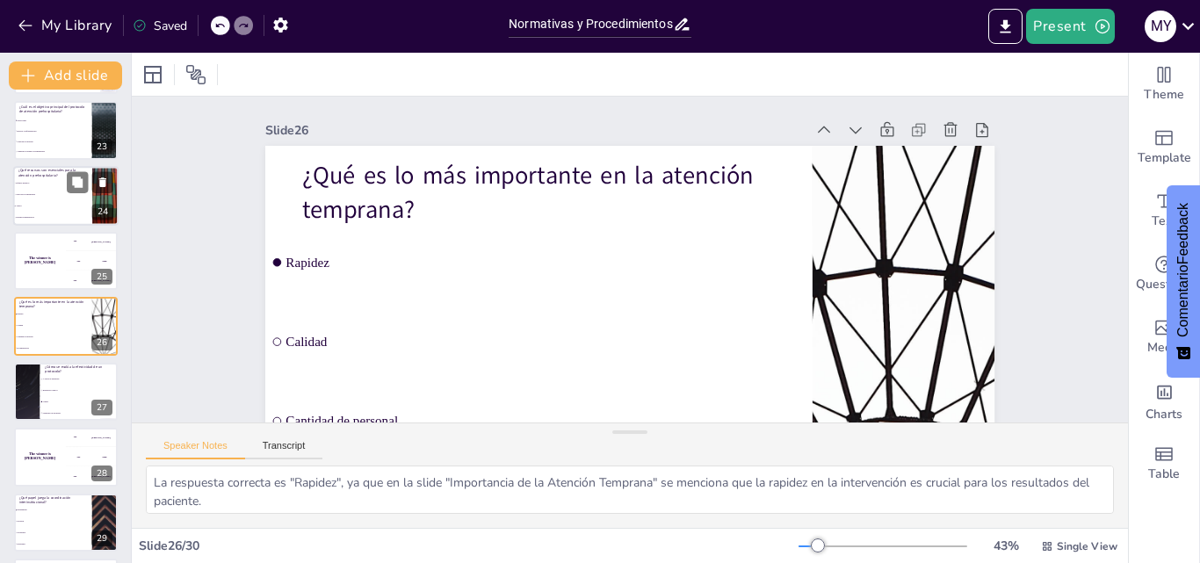
click at [43, 180] on li "Equipos médicos" at bounding box center [52, 182] width 79 height 11
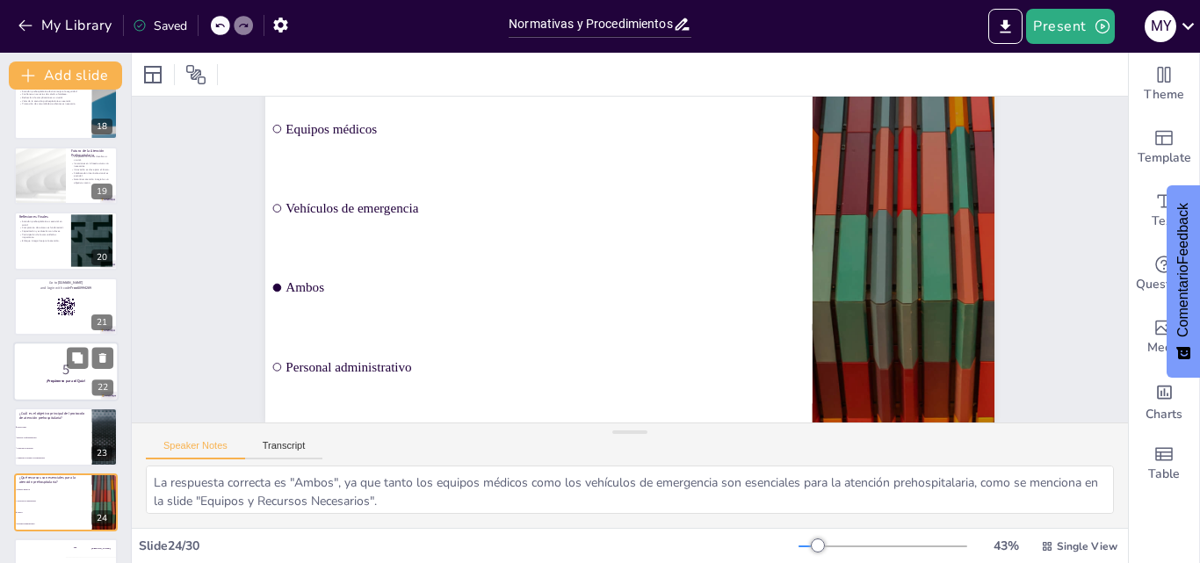
scroll to position [1045, 0]
